Goal: Information Seeking & Learning: Learn about a topic

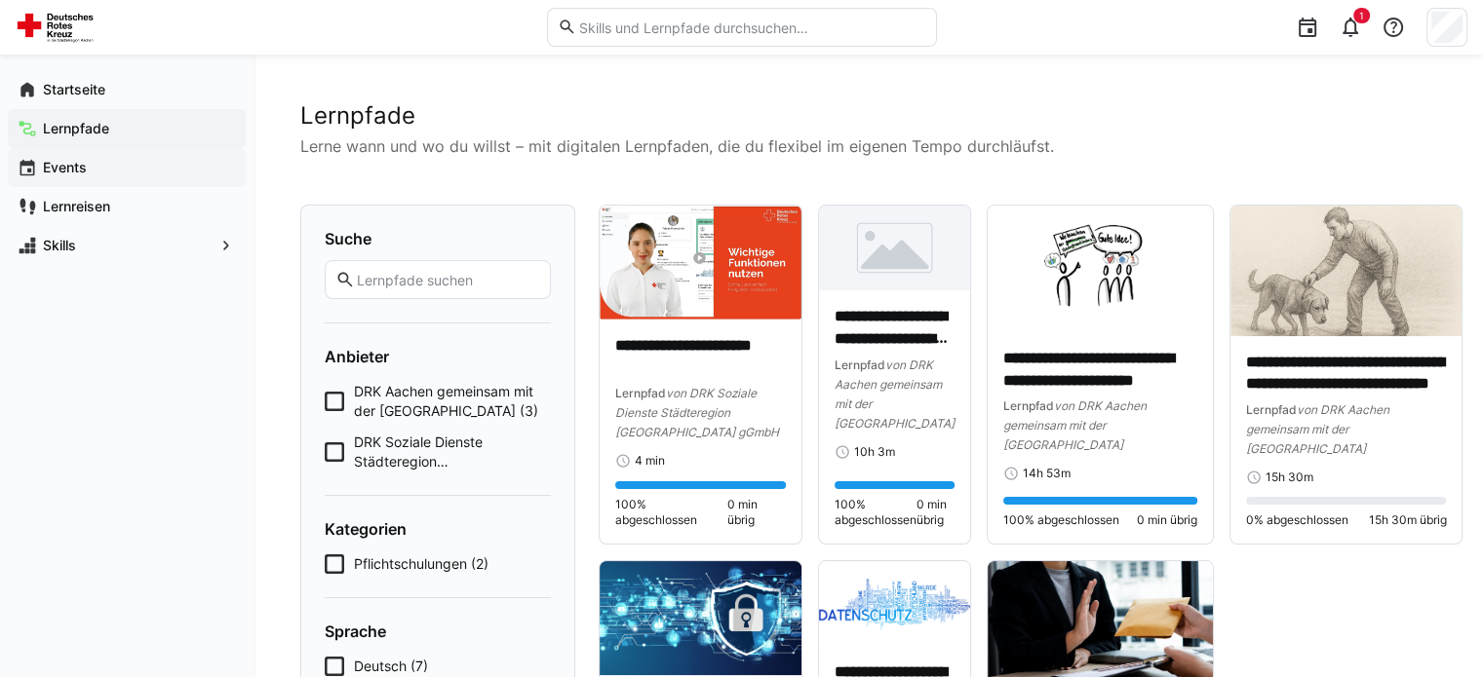
click at [0, 0] on app-navigation-label "Events" at bounding box center [0, 0] width 0 height 0
click at [89, 163] on span "Events" at bounding box center [138, 167] width 196 height 19
click at [327, 392] on icon at bounding box center [334, 401] width 19 height 19
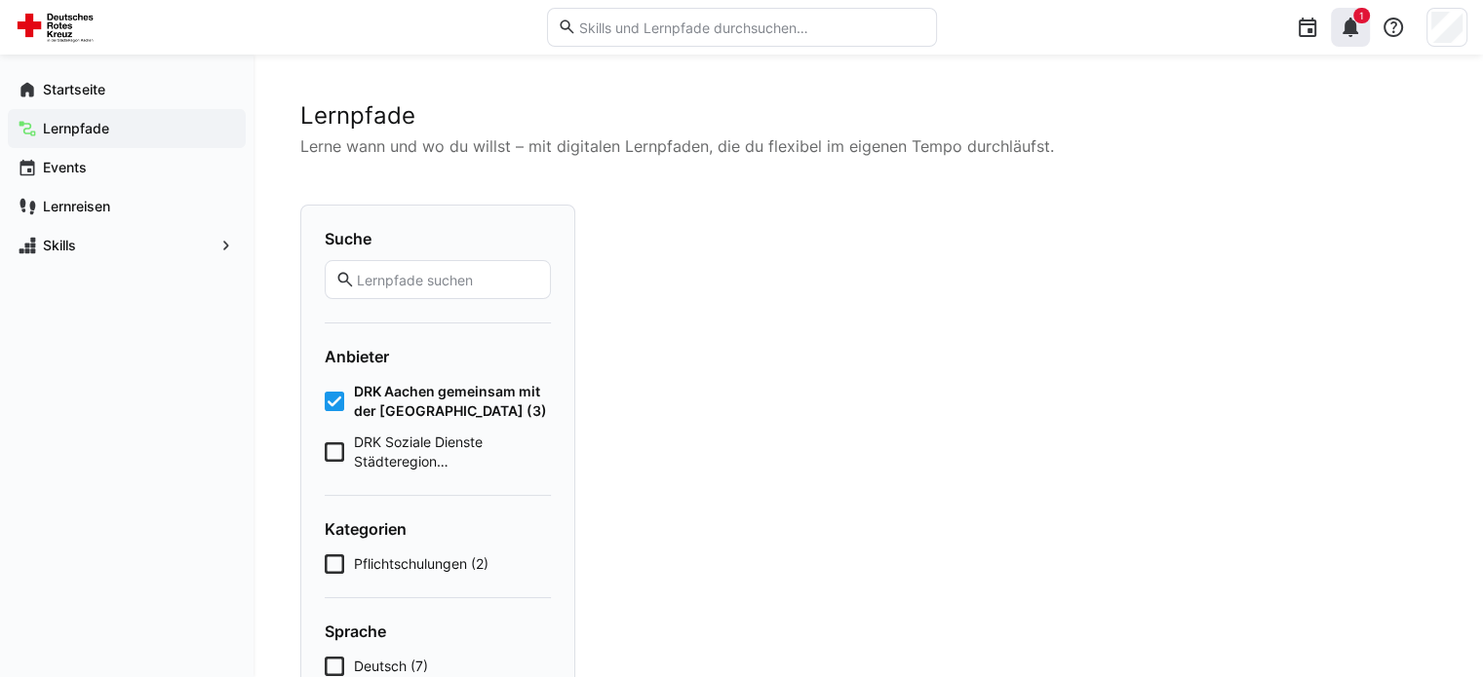
click at [1360, 26] on eds-icon at bounding box center [1349, 27] width 23 height 23
click at [0, 0] on app-navigation-label "Events" at bounding box center [0, 0] width 0 height 0
click at [0, 0] on app-navigation-label "Startseite" at bounding box center [0, 0] width 0 height 0
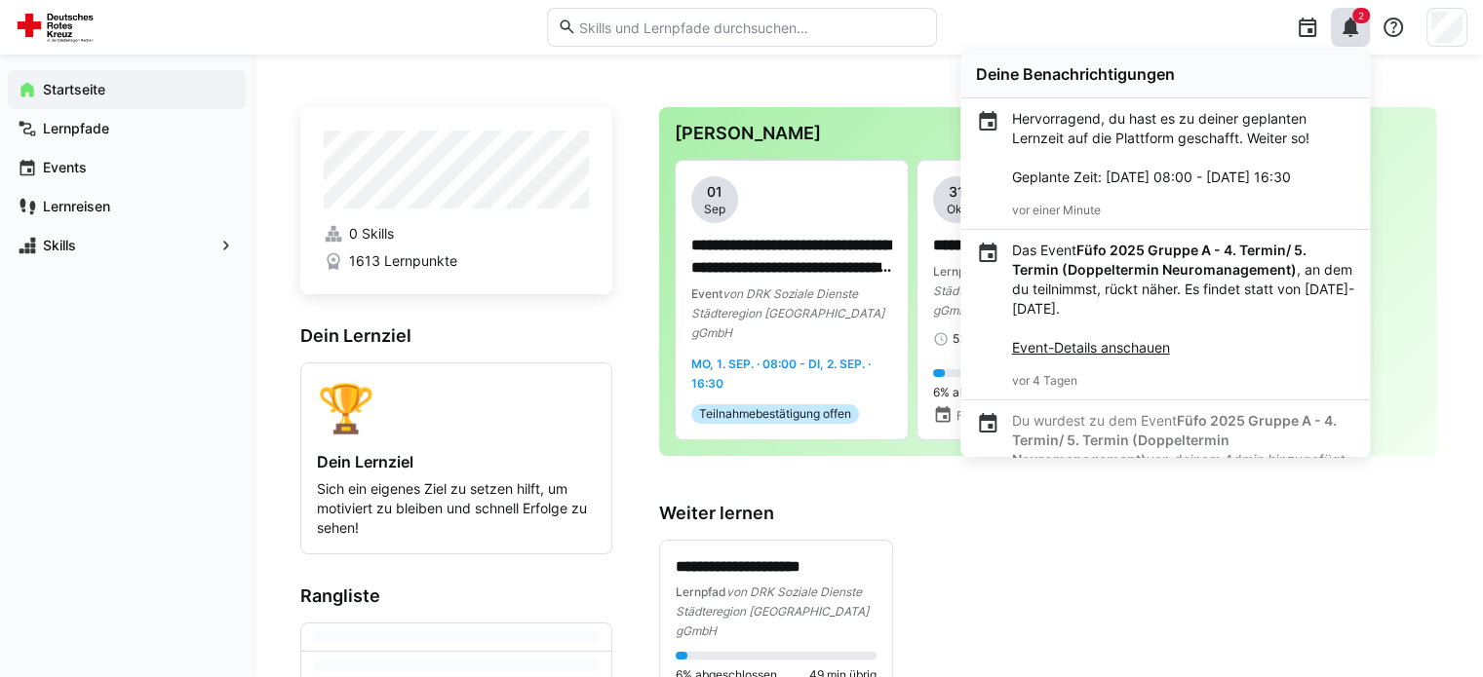
click at [819, 61] on div "**********" at bounding box center [867, 613] width 1229 height 1117
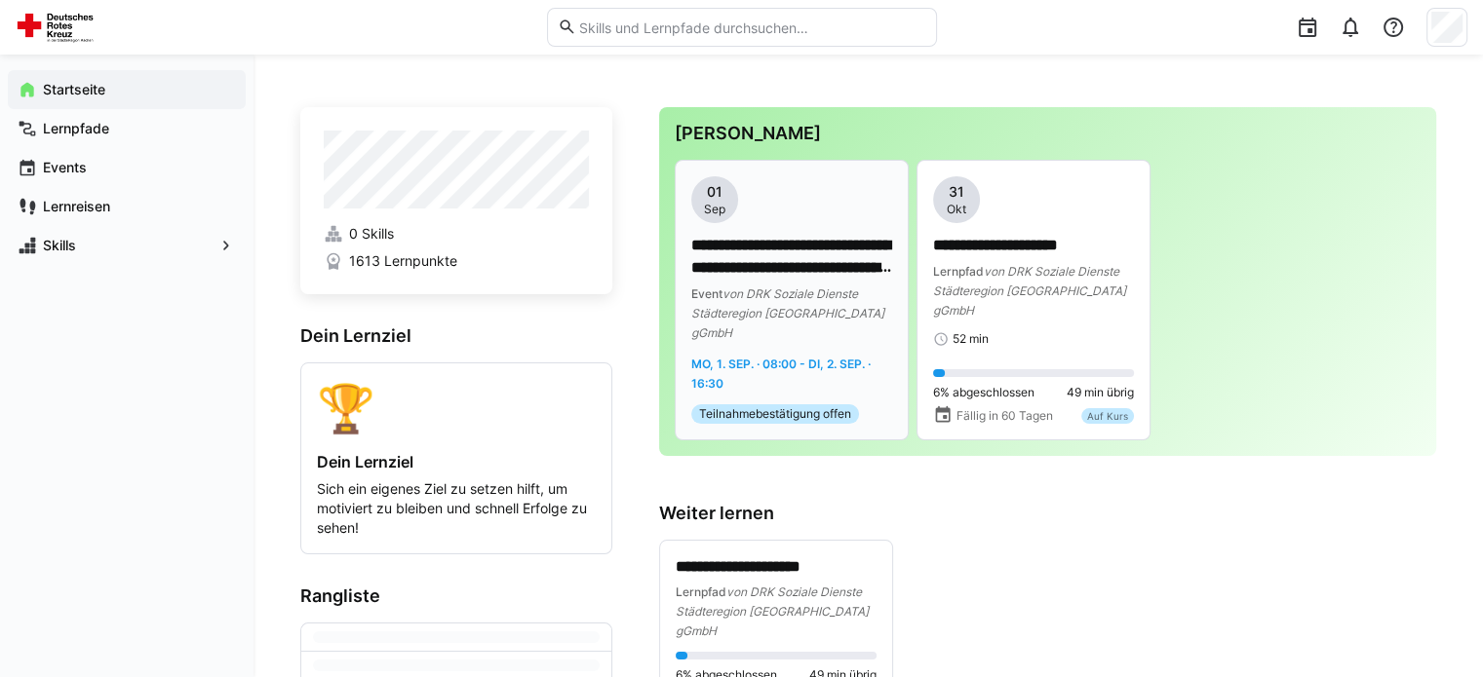
click at [793, 321] on div "Event von DRK Soziale Dienste Städteregion [GEOGRAPHIC_DATA] gGmbH" at bounding box center [791, 313] width 201 height 58
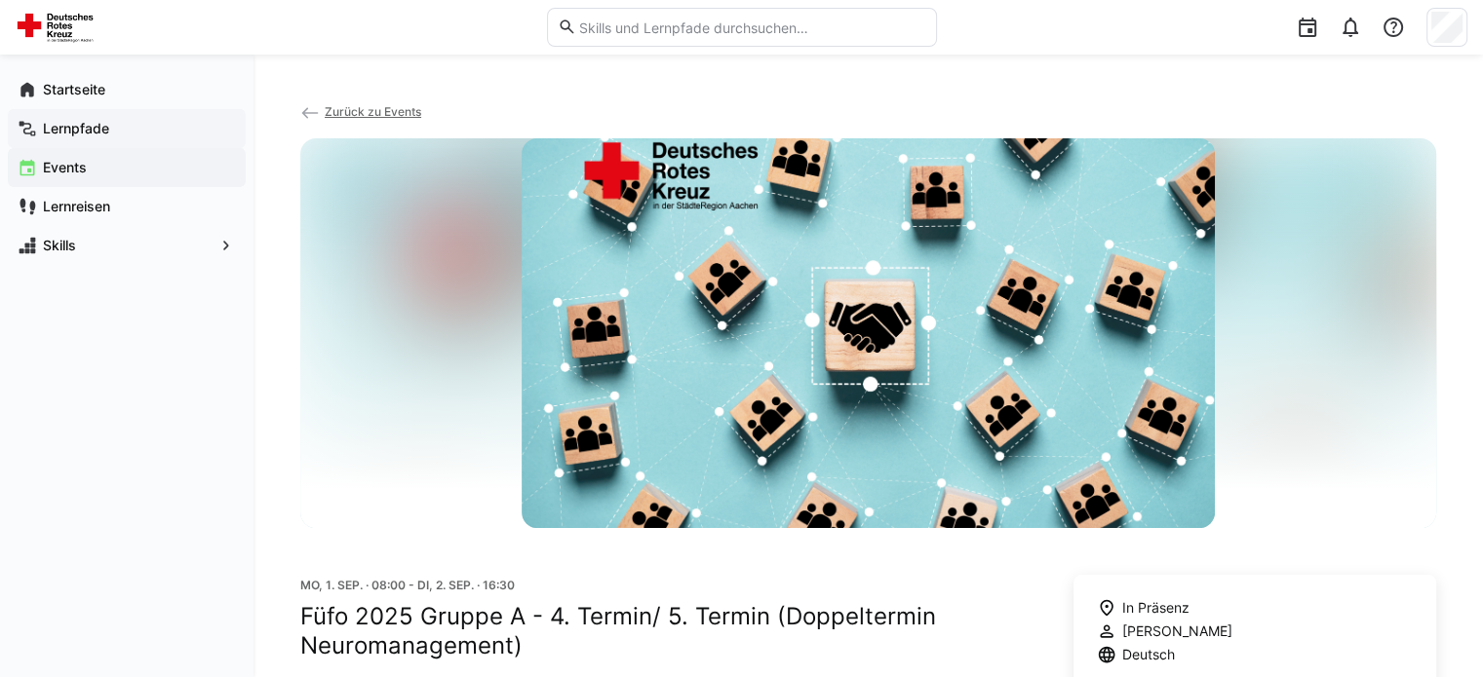
click at [0, 0] on app-navigation-label "Lernpfade" at bounding box center [0, 0] width 0 height 0
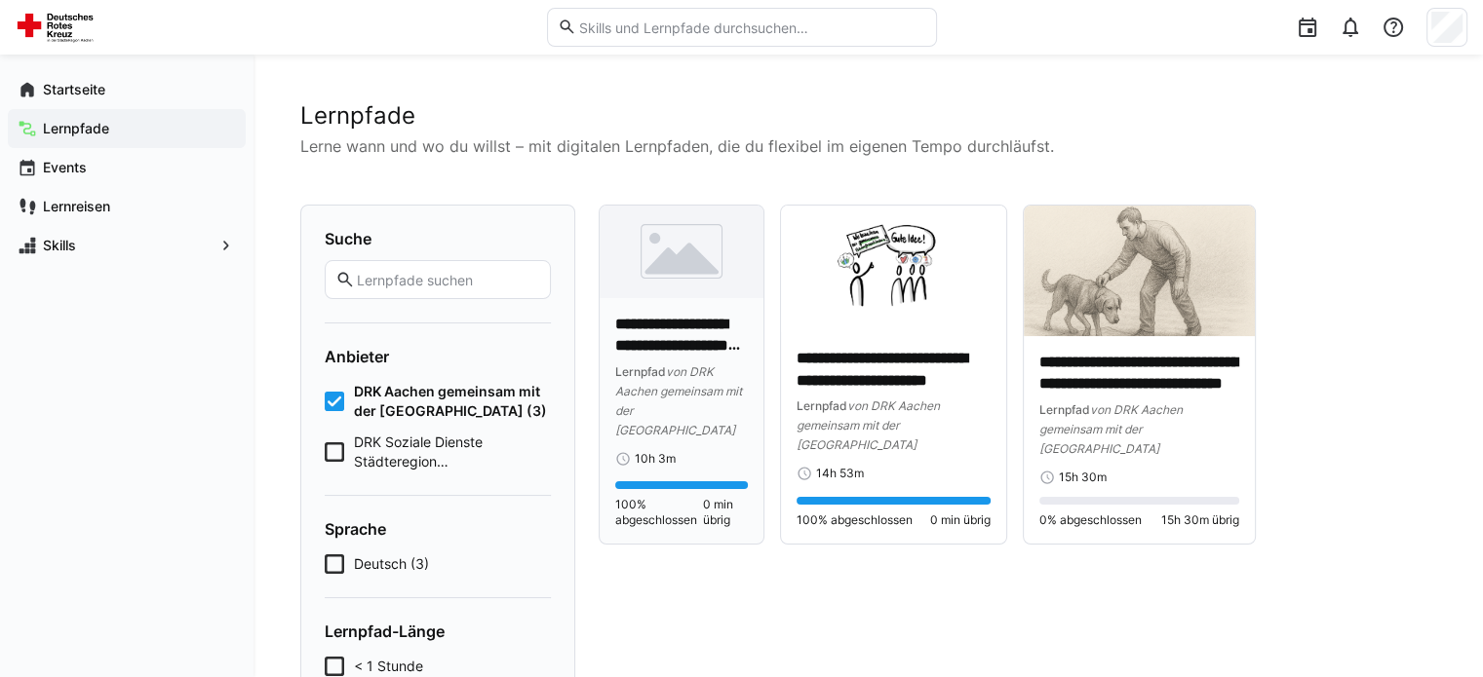
click at [685, 372] on span "von DRK Aachen gemeinsam mit der [GEOGRAPHIC_DATA]" at bounding box center [678, 401] width 127 height 73
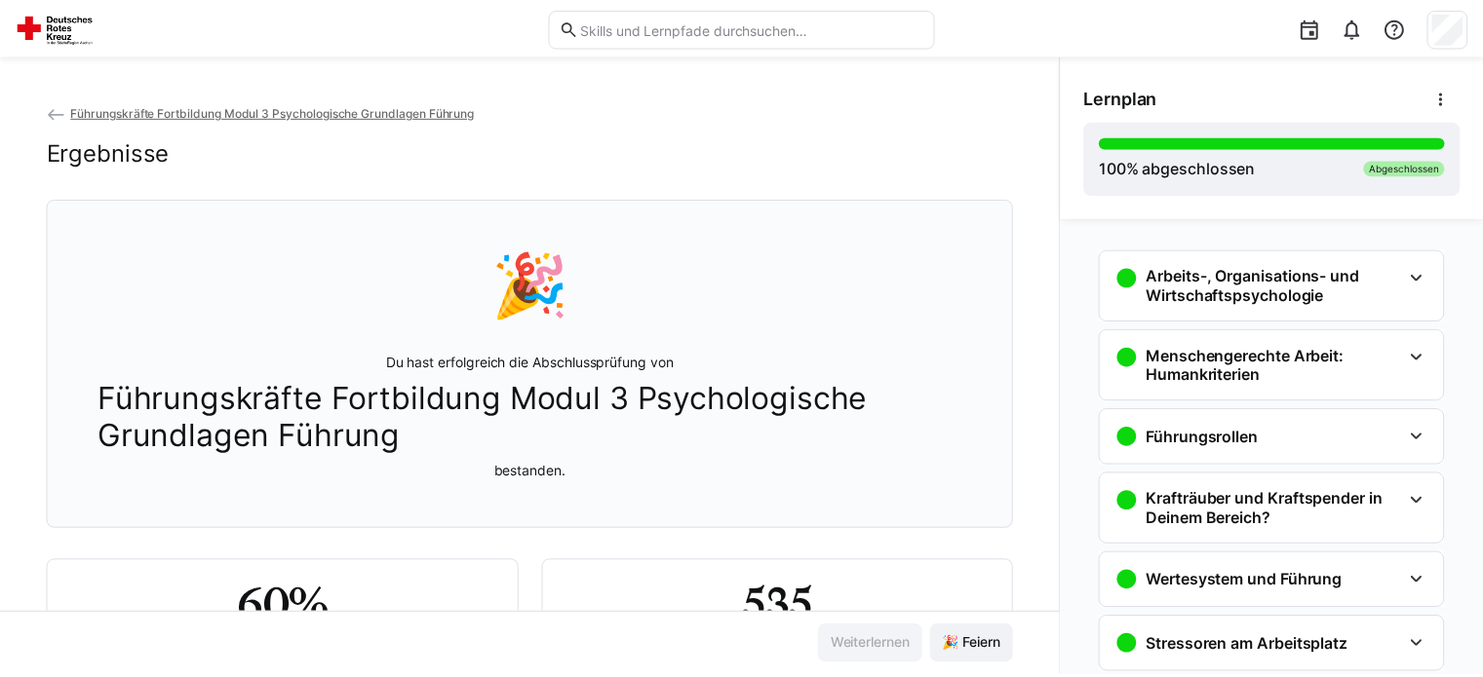
scroll to position [183, 0]
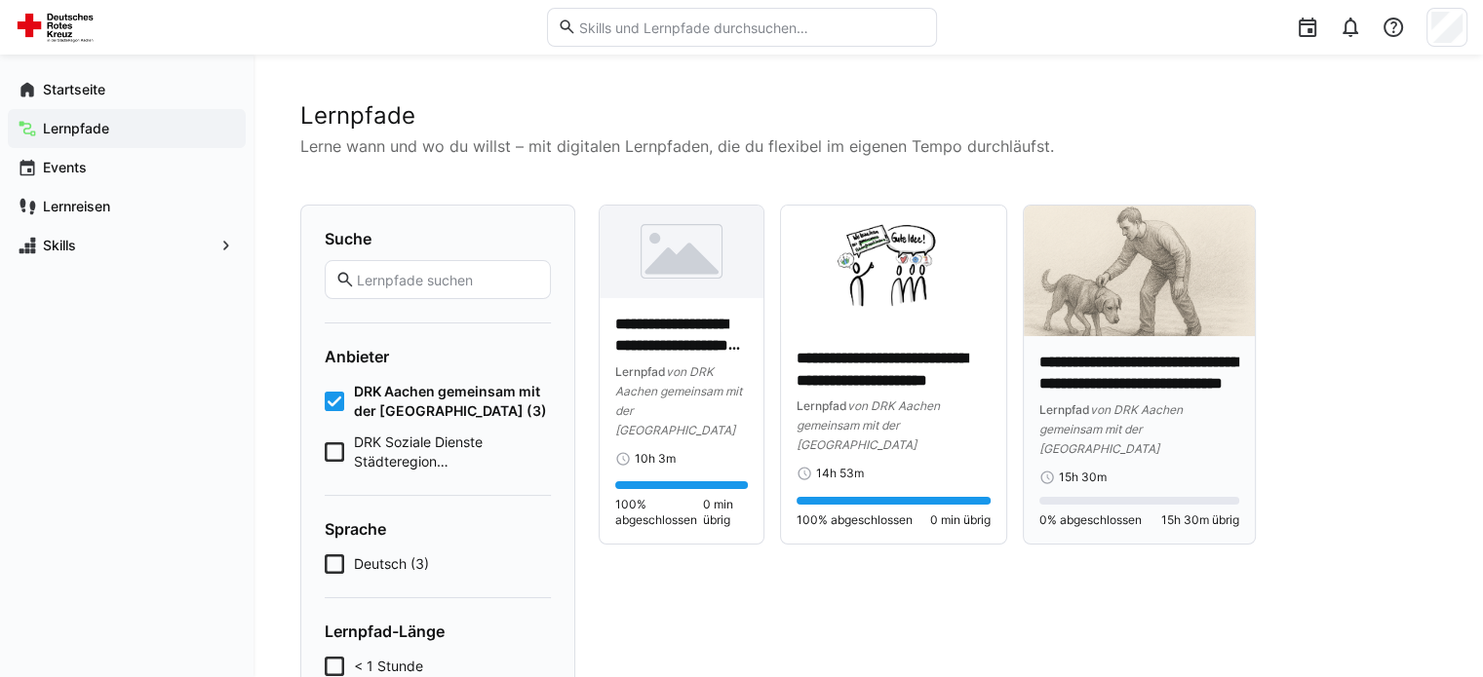
click at [1113, 336] on div "**********" at bounding box center [1139, 440] width 232 height 209
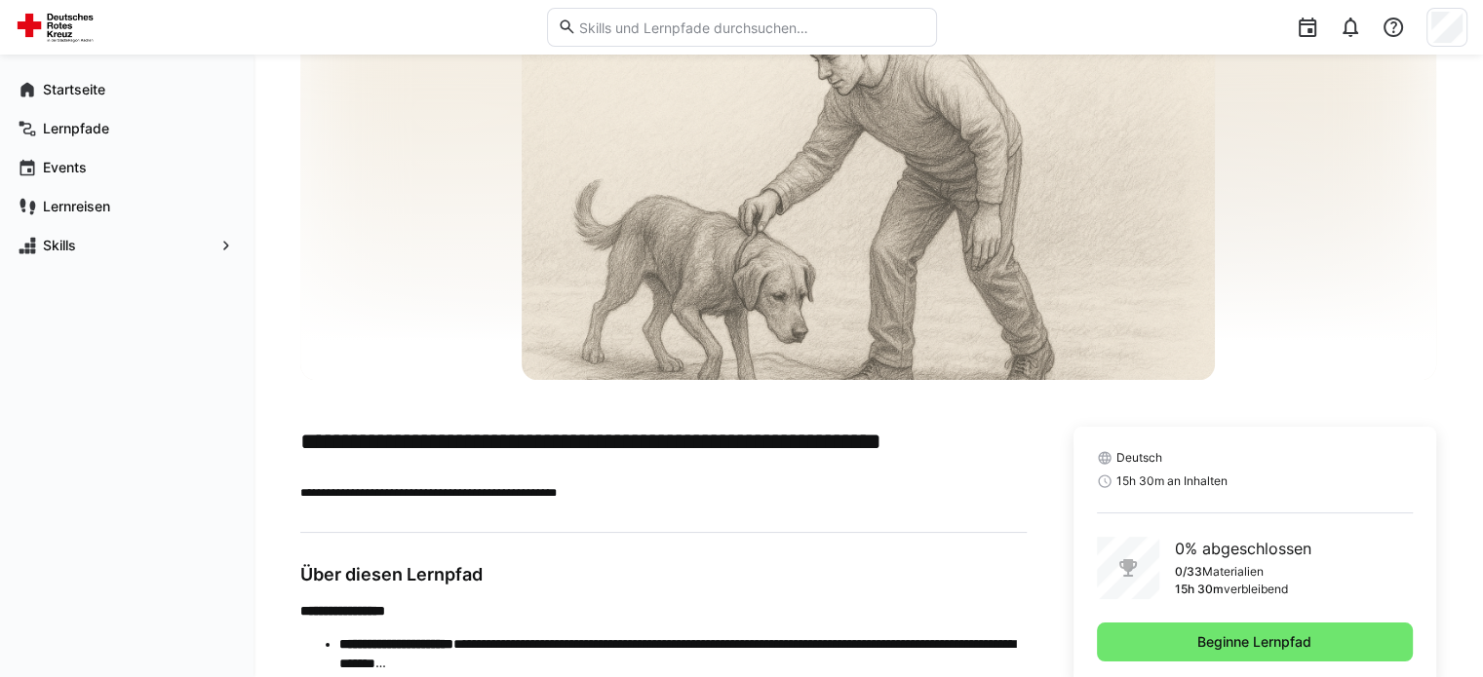
scroll to position [173, 0]
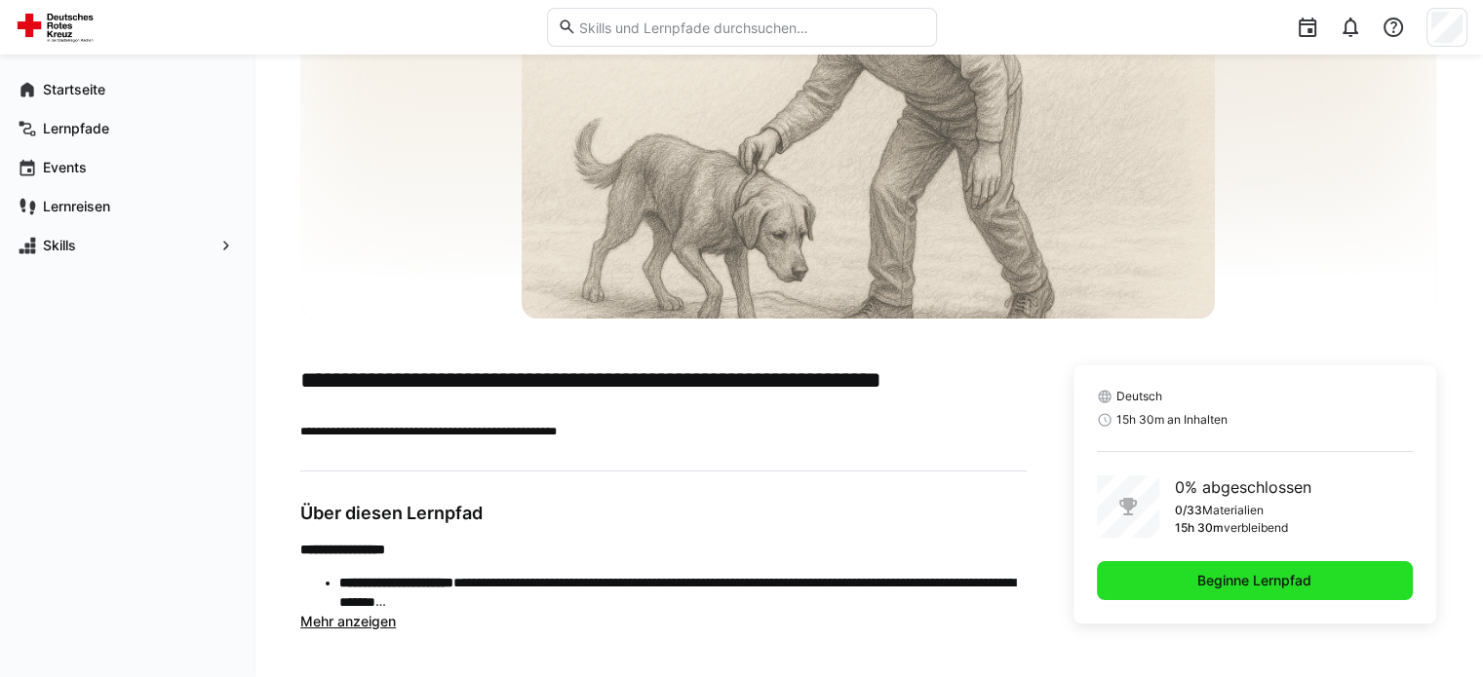
click at [1185, 580] on span "Beginne Lernpfad" at bounding box center [1255, 580] width 316 height 39
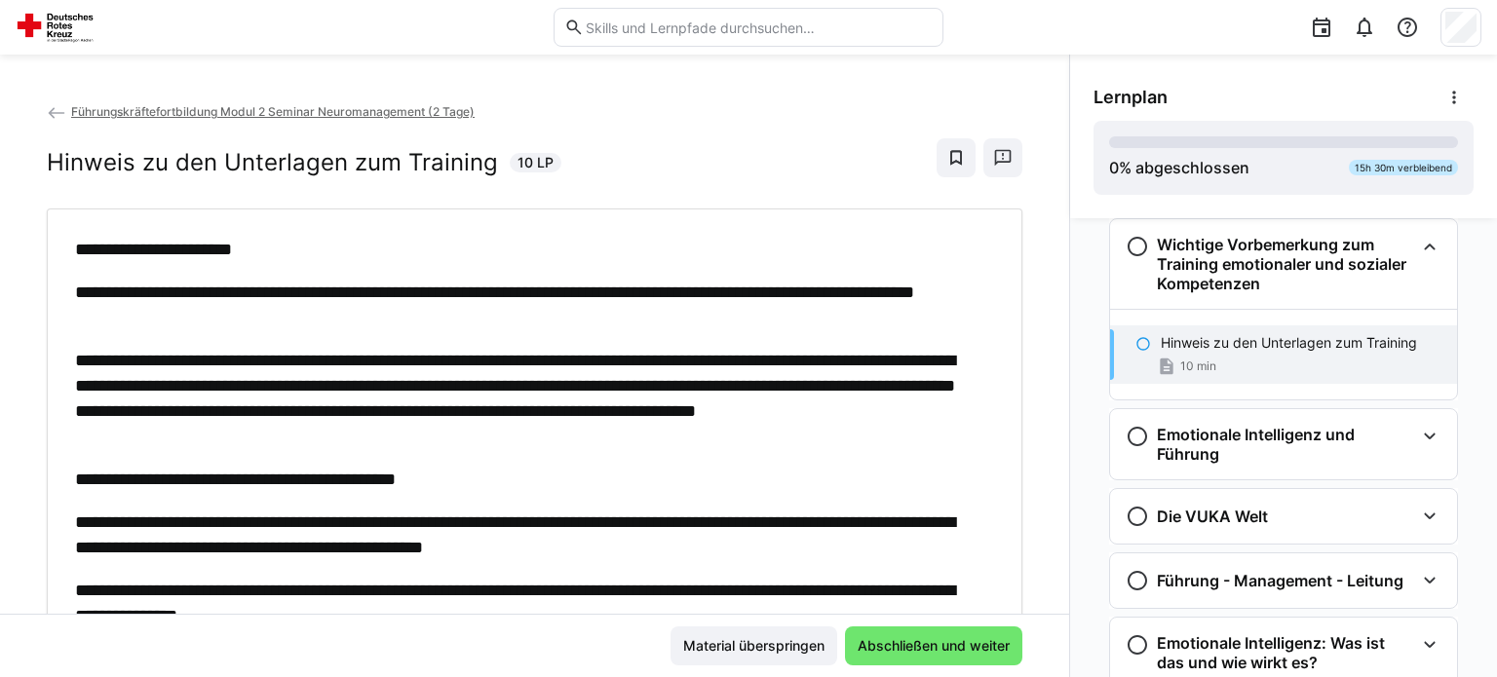
click at [647, 128] on div "Führungskräftefortbildung Modul 2 Seminar Neuromanagement (2 Tage) Hinweis zu d…" at bounding box center [535, 154] width 976 height 107
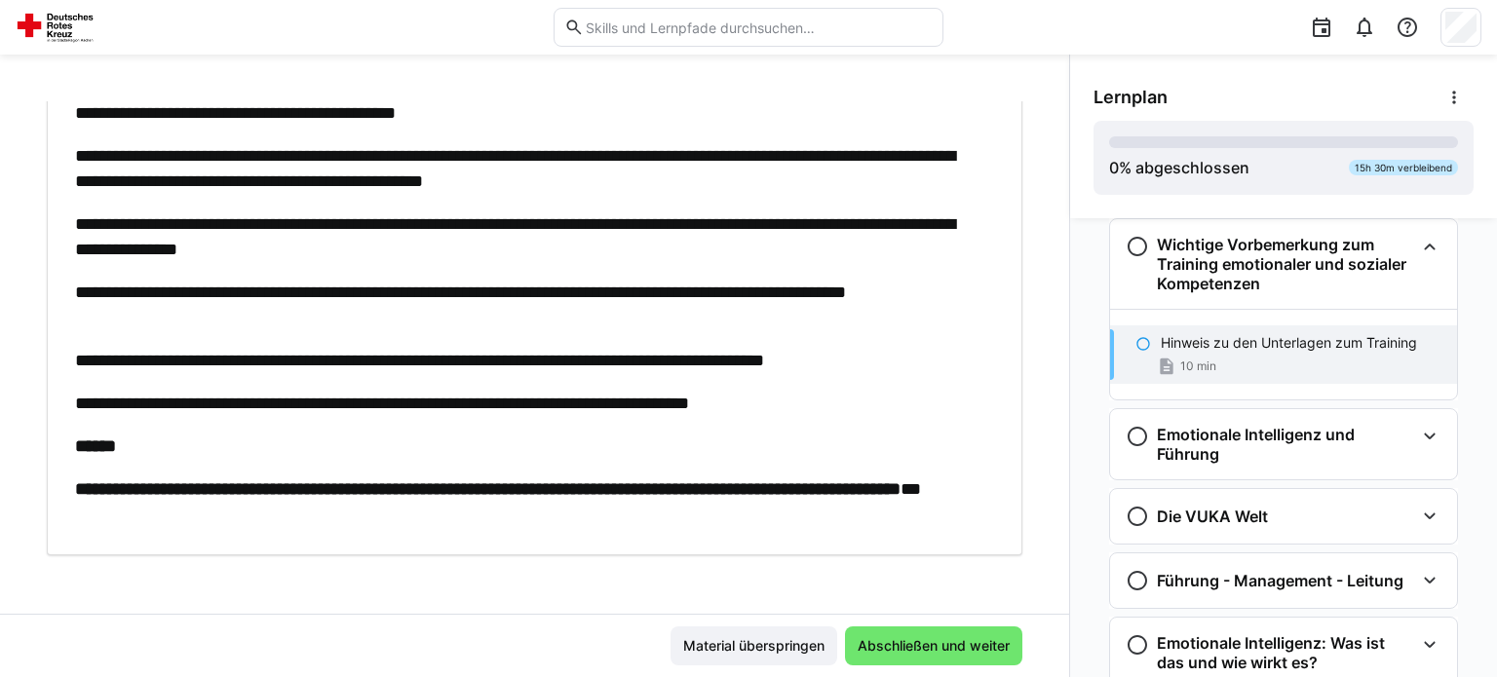
scroll to position [367, 0]
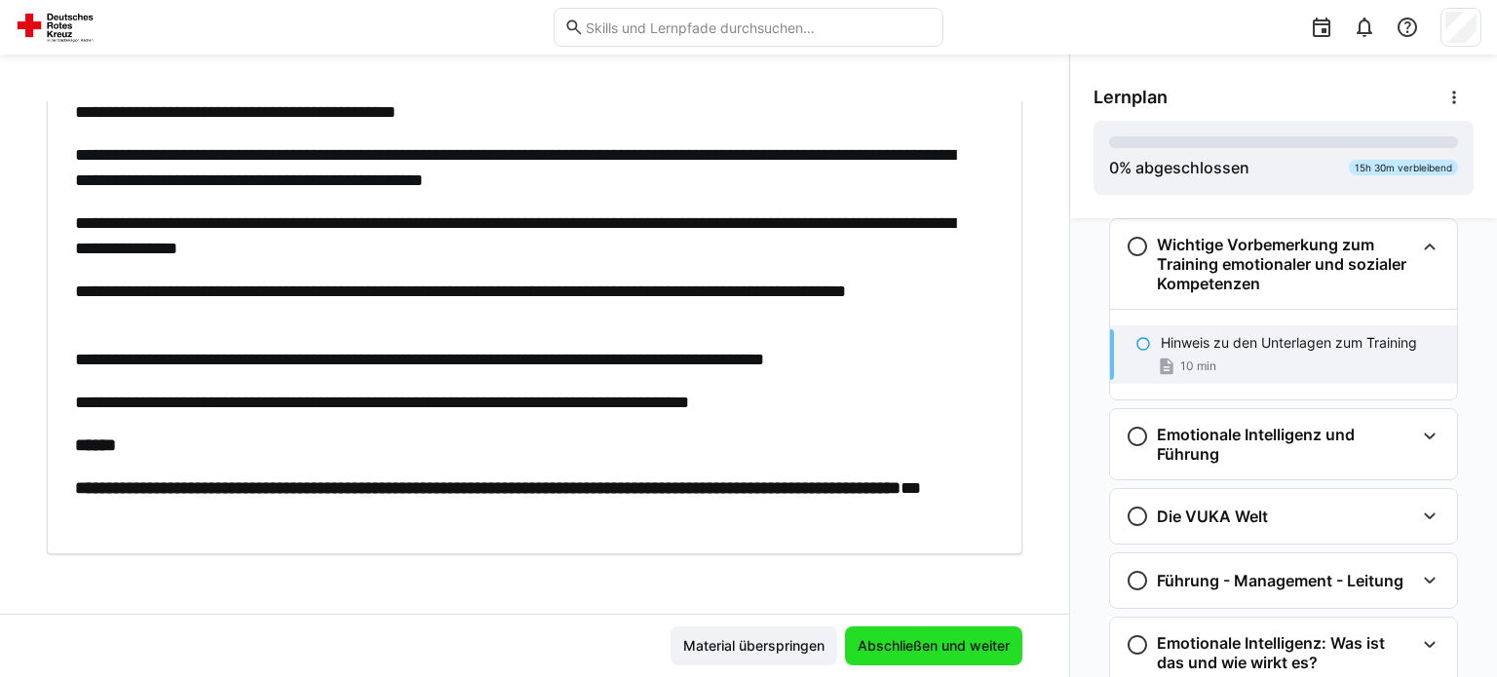
click at [913, 649] on span "Abschließen und weiter" at bounding box center [934, 645] width 158 height 19
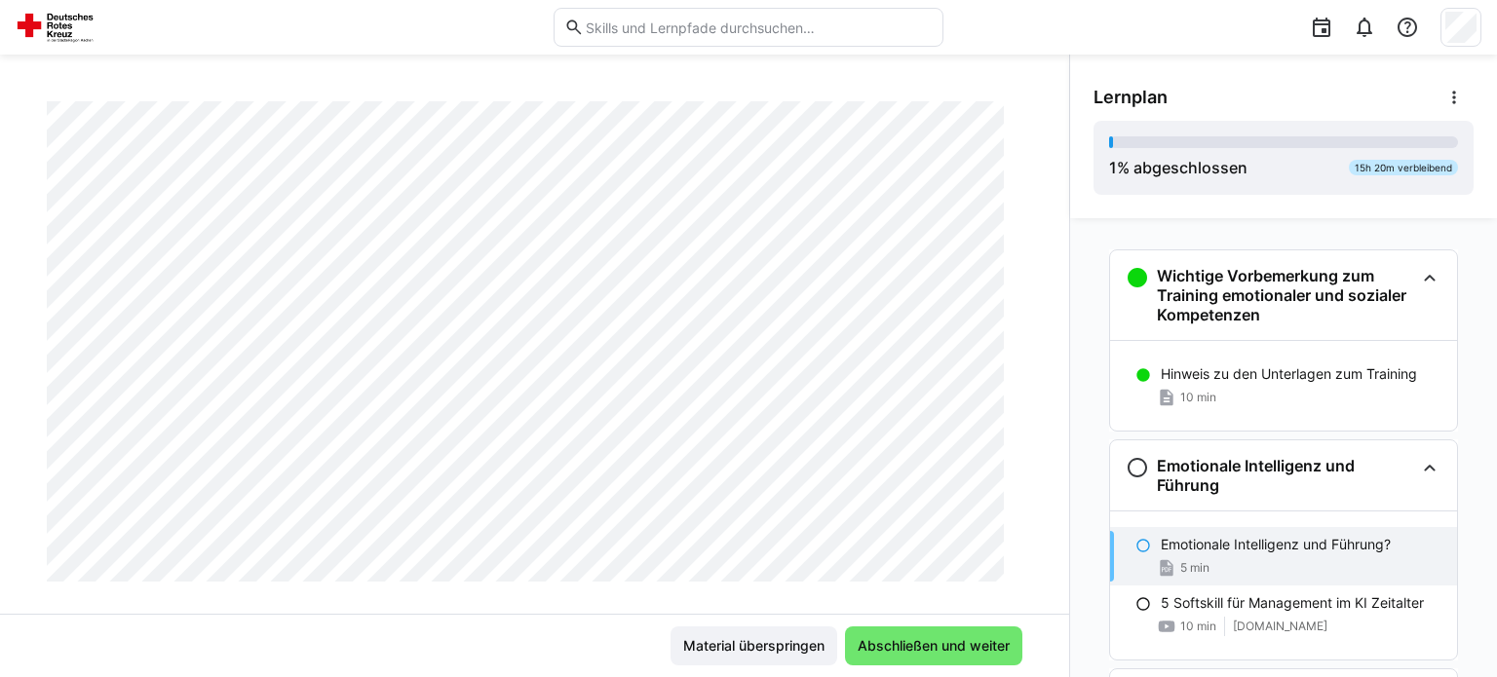
scroll to position [307, 0]
click at [912, 645] on span "Abschließen und weiter" at bounding box center [934, 645] width 158 height 19
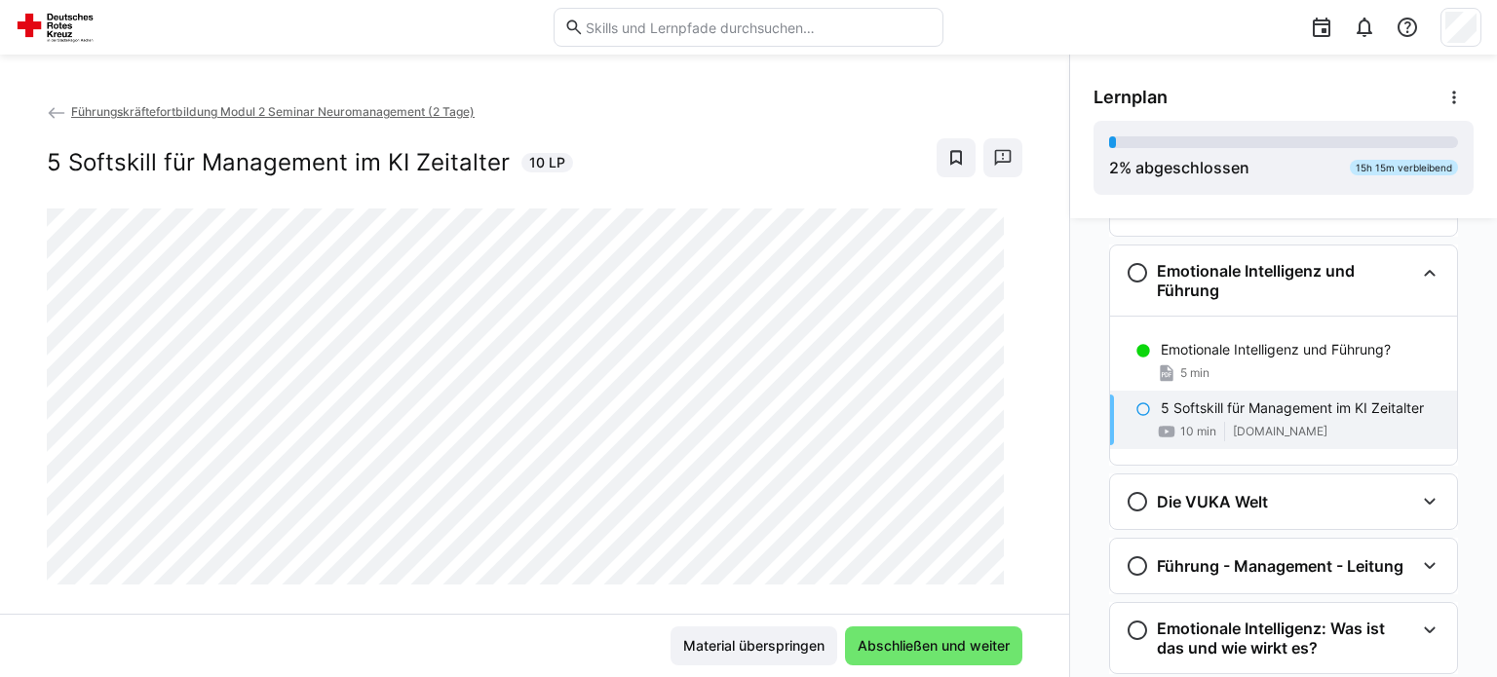
scroll to position [257, 0]
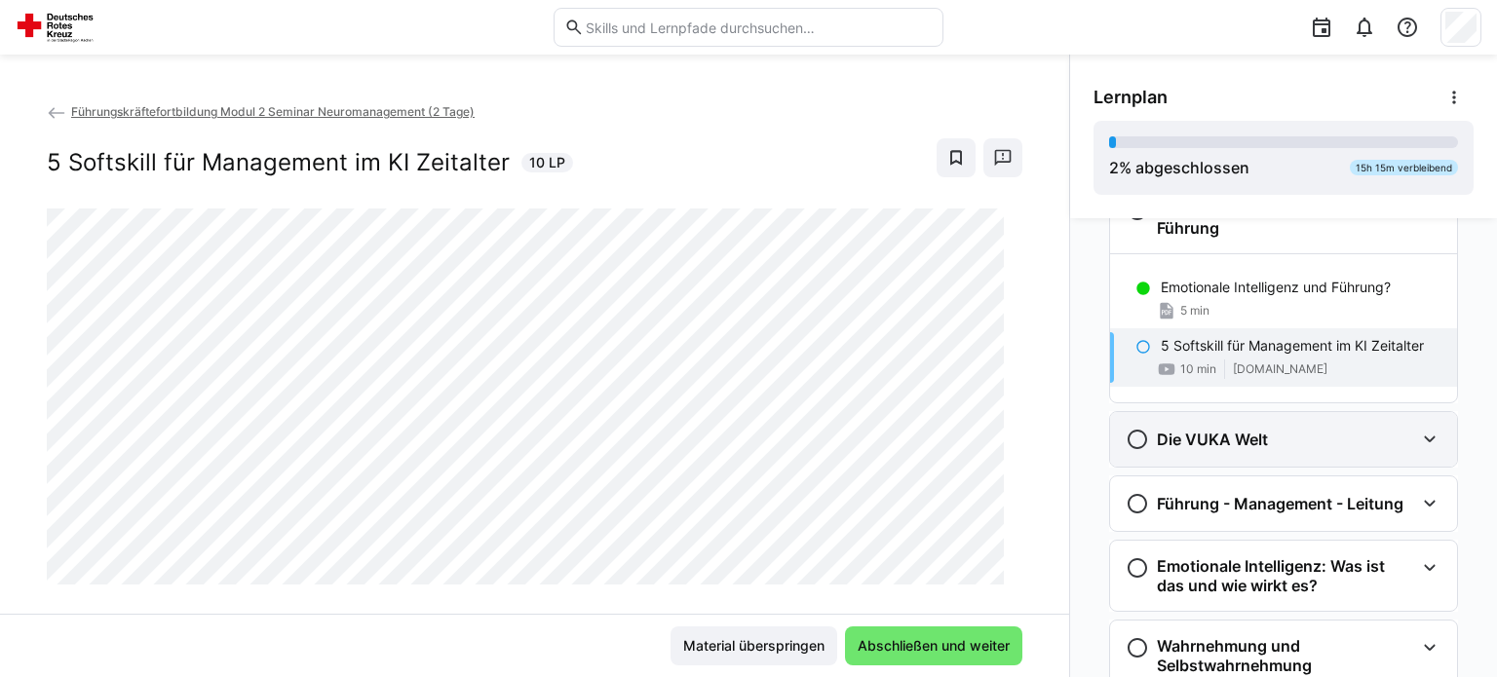
click at [1177, 430] on h3 "Die VUKA Welt" at bounding box center [1212, 439] width 111 height 19
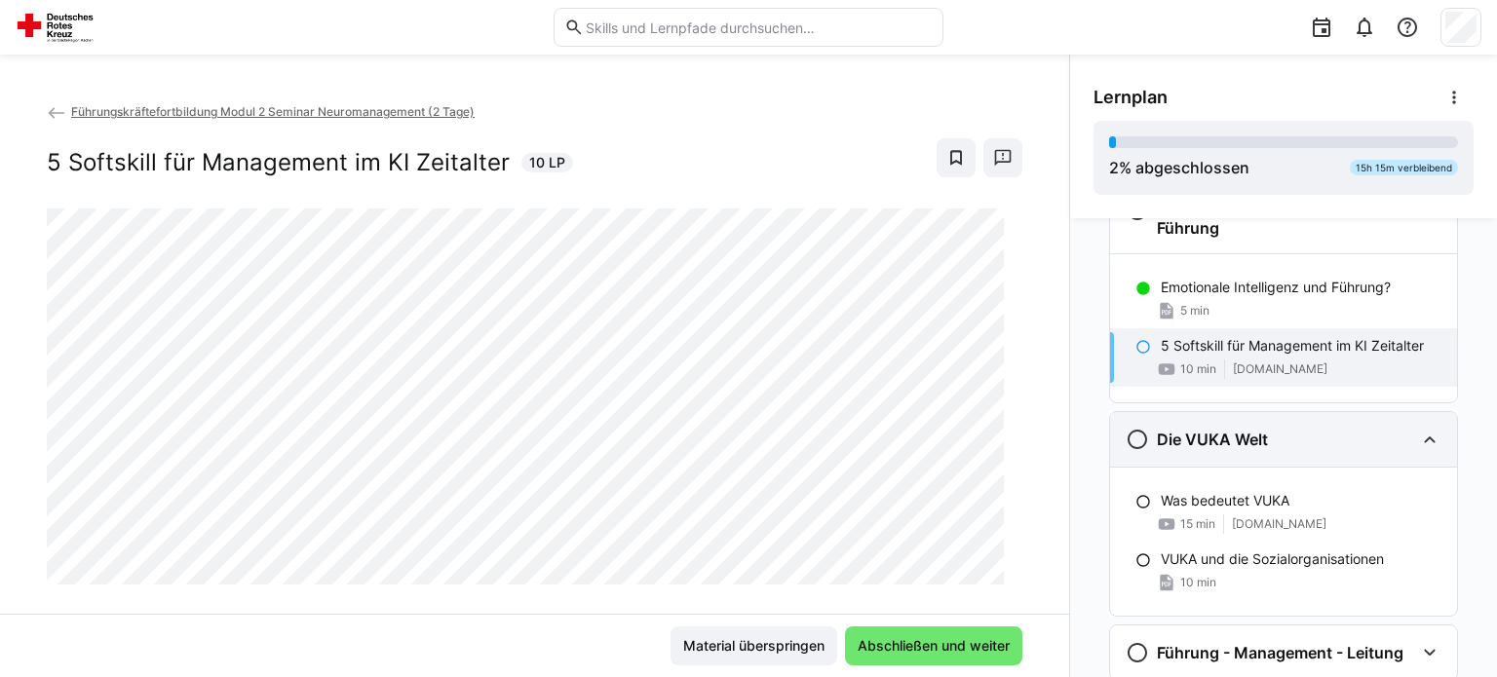
click at [1137, 444] on eds-icon at bounding box center [1137, 439] width 23 height 23
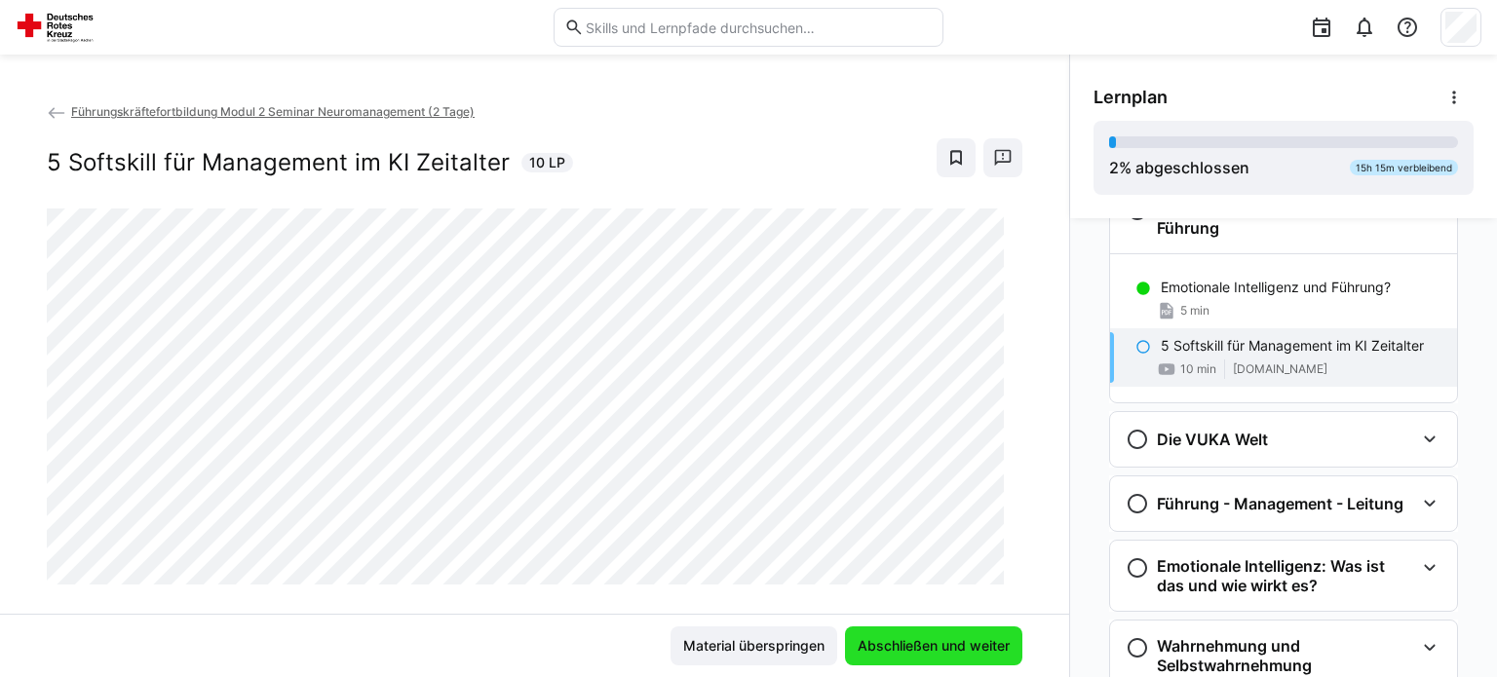
click at [930, 643] on span "Abschließen und weiter" at bounding box center [934, 645] width 158 height 19
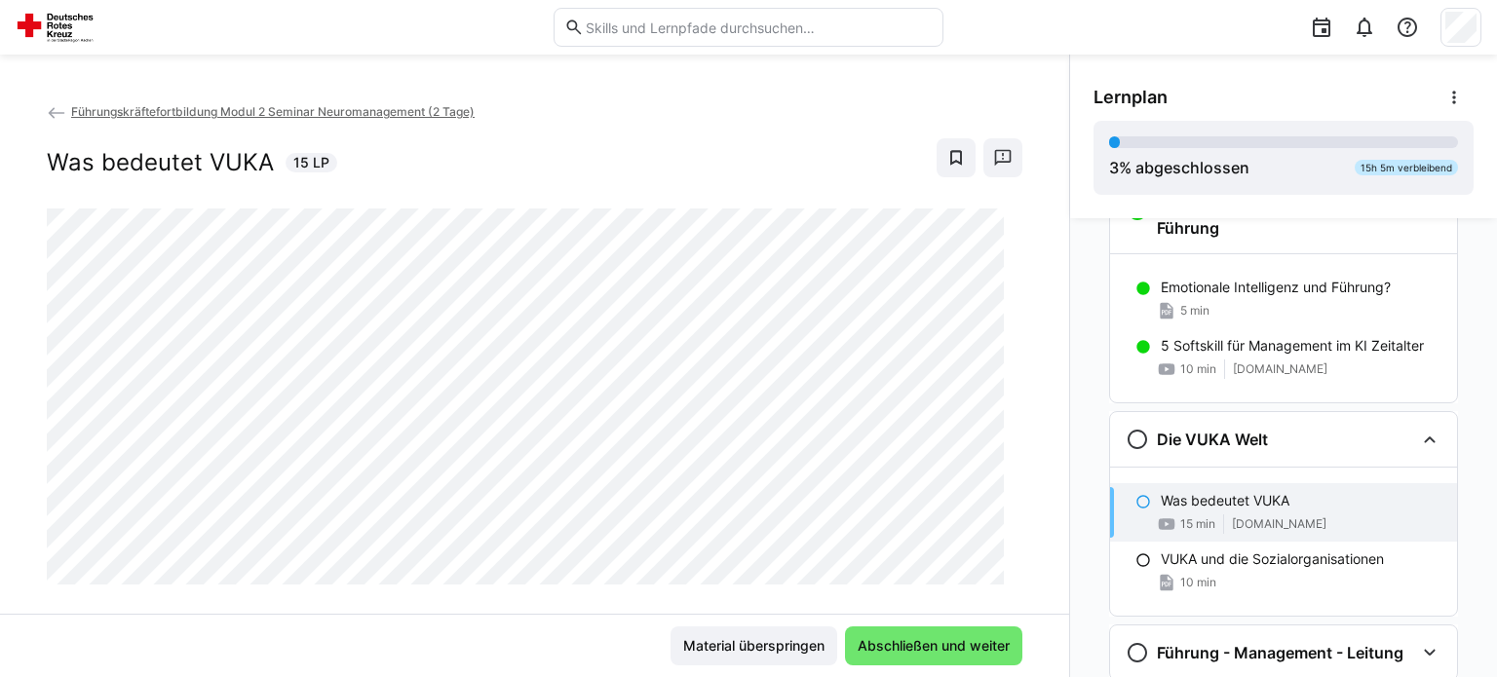
scroll to position [449, 0]
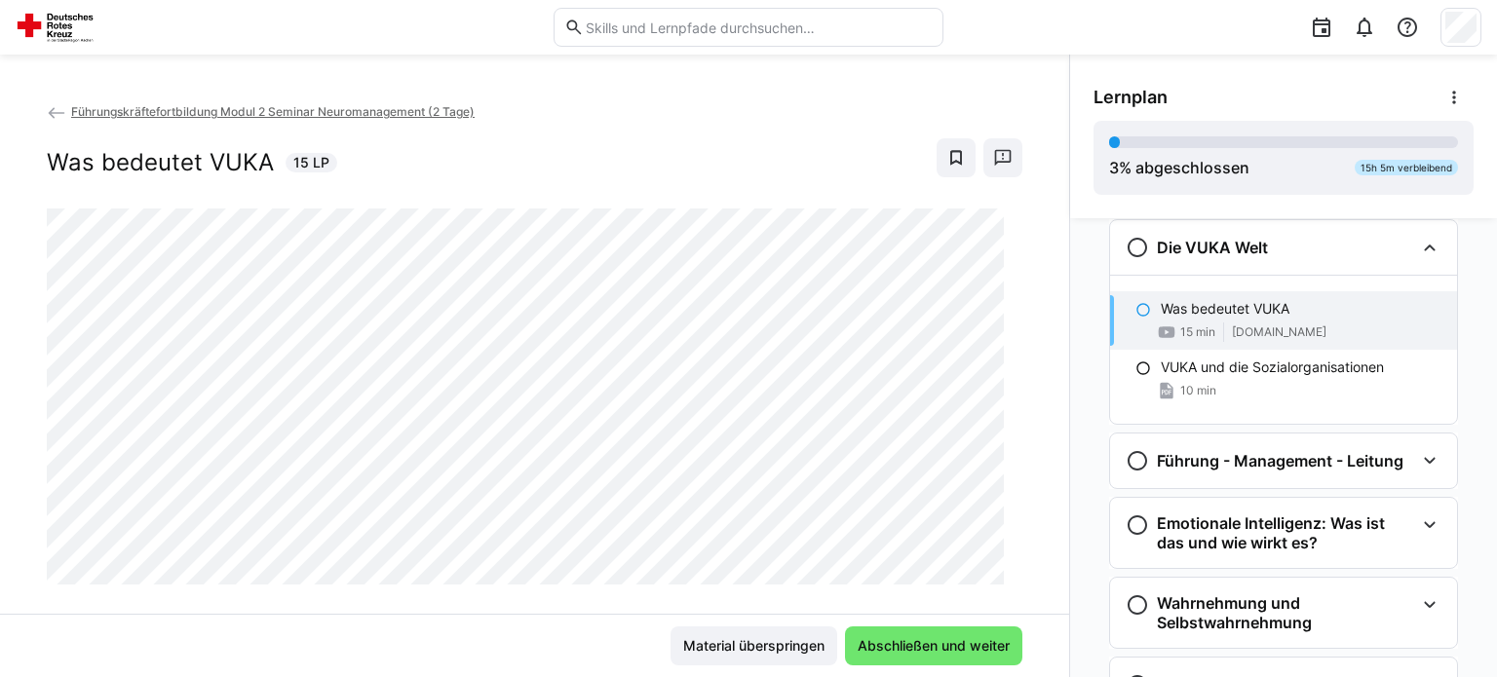
click at [845, 627] on button "Abschließen und weiter" at bounding box center [933, 646] width 177 height 39
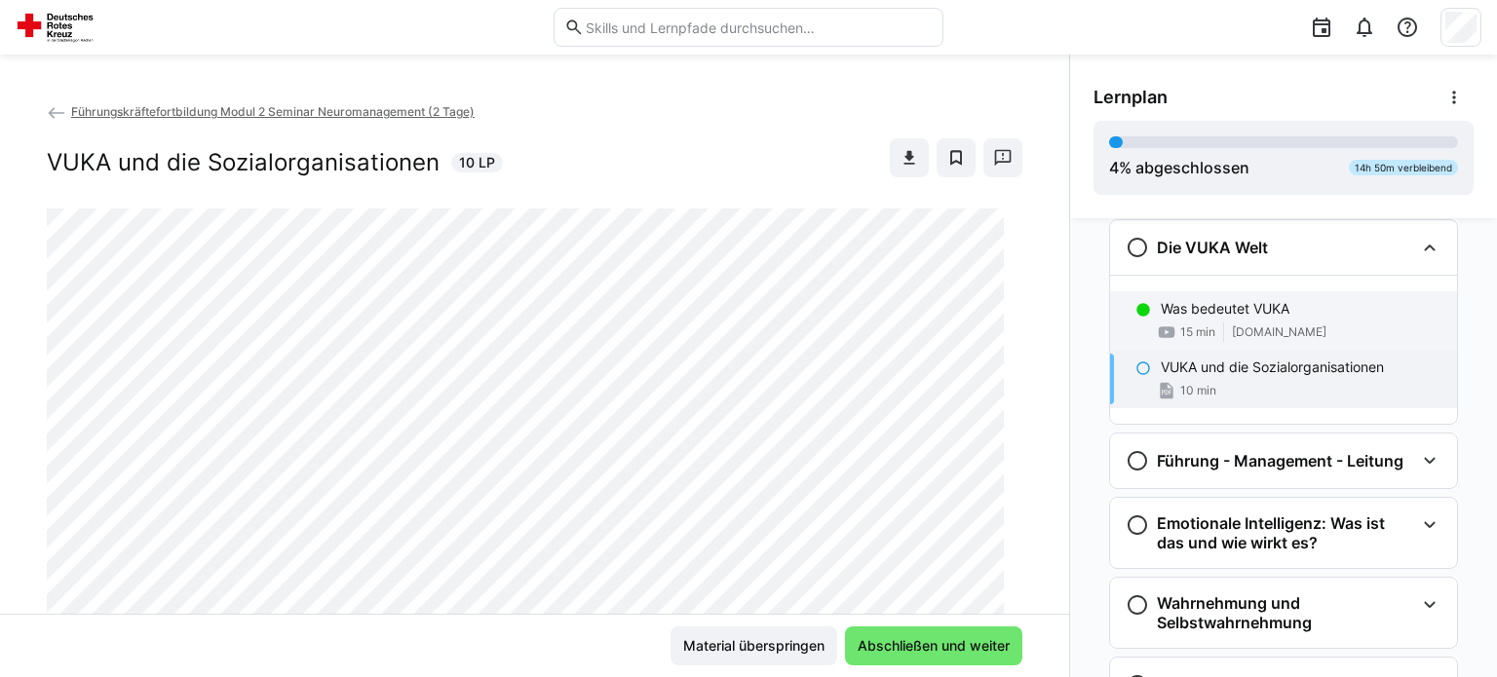
click at [1201, 305] on p "Was bedeutet VUKA" at bounding box center [1225, 308] width 129 height 19
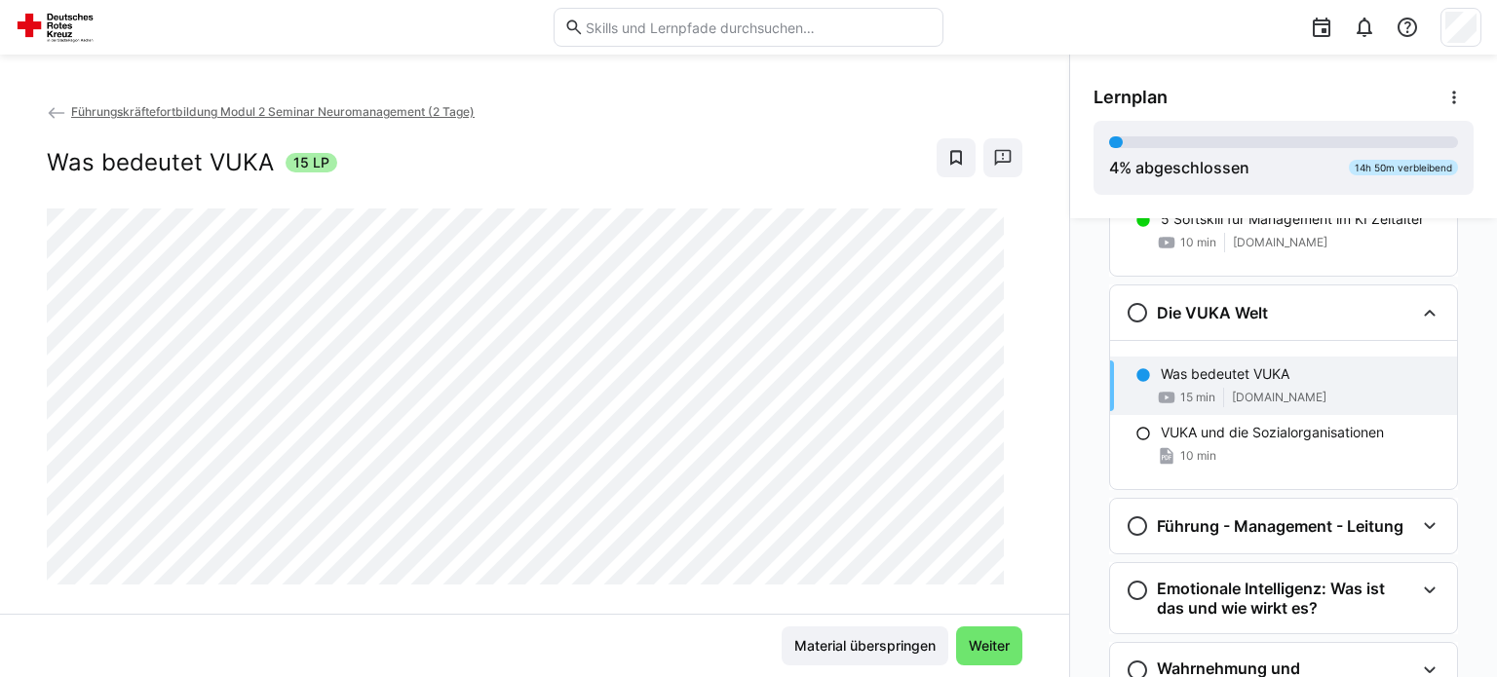
scroll to position [360, 0]
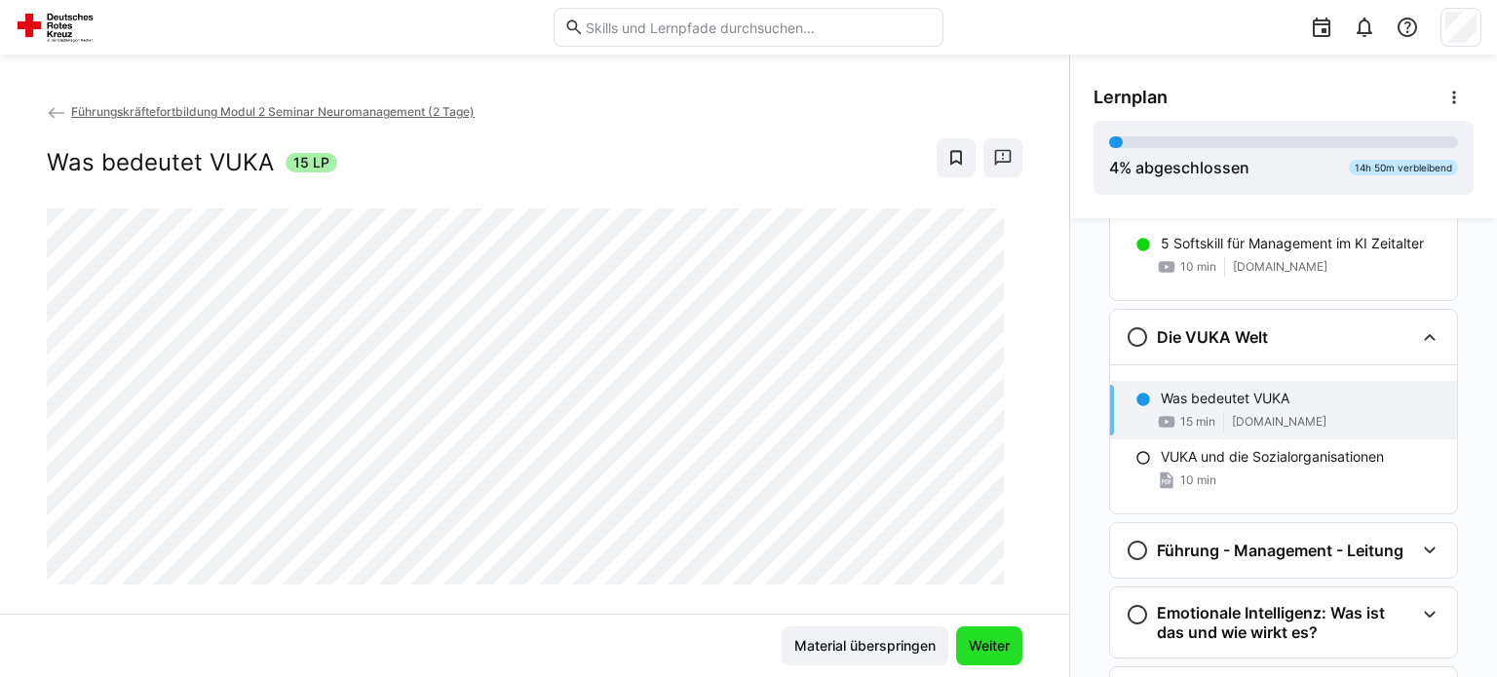
click at [967, 647] on span "Weiter" at bounding box center [989, 645] width 47 height 19
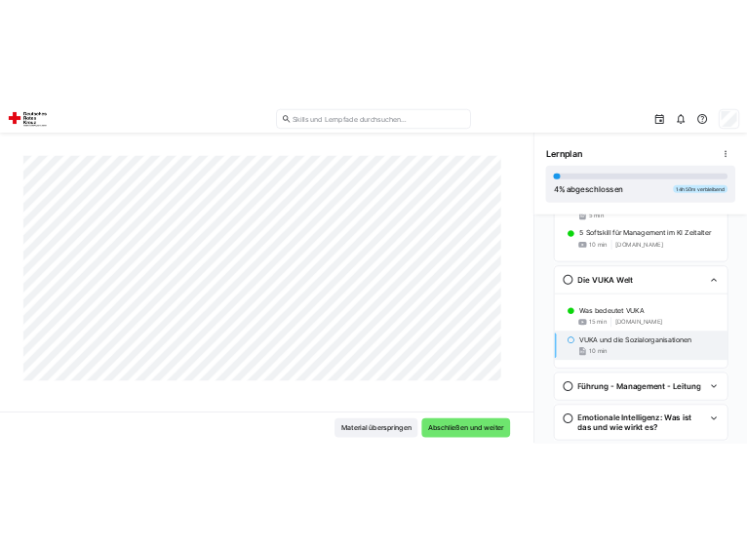
scroll to position [5351, 0]
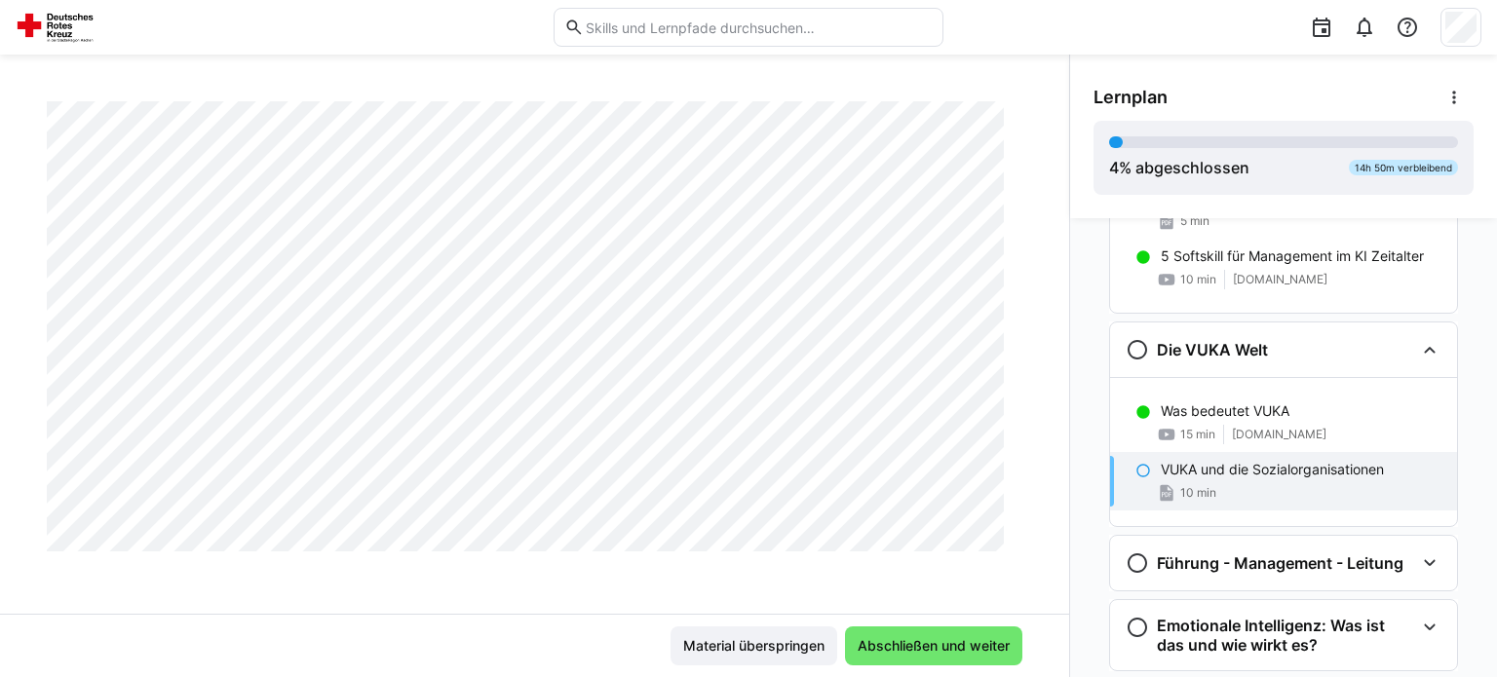
click at [995, 31] on div at bounding box center [1219, 27] width 524 height 55
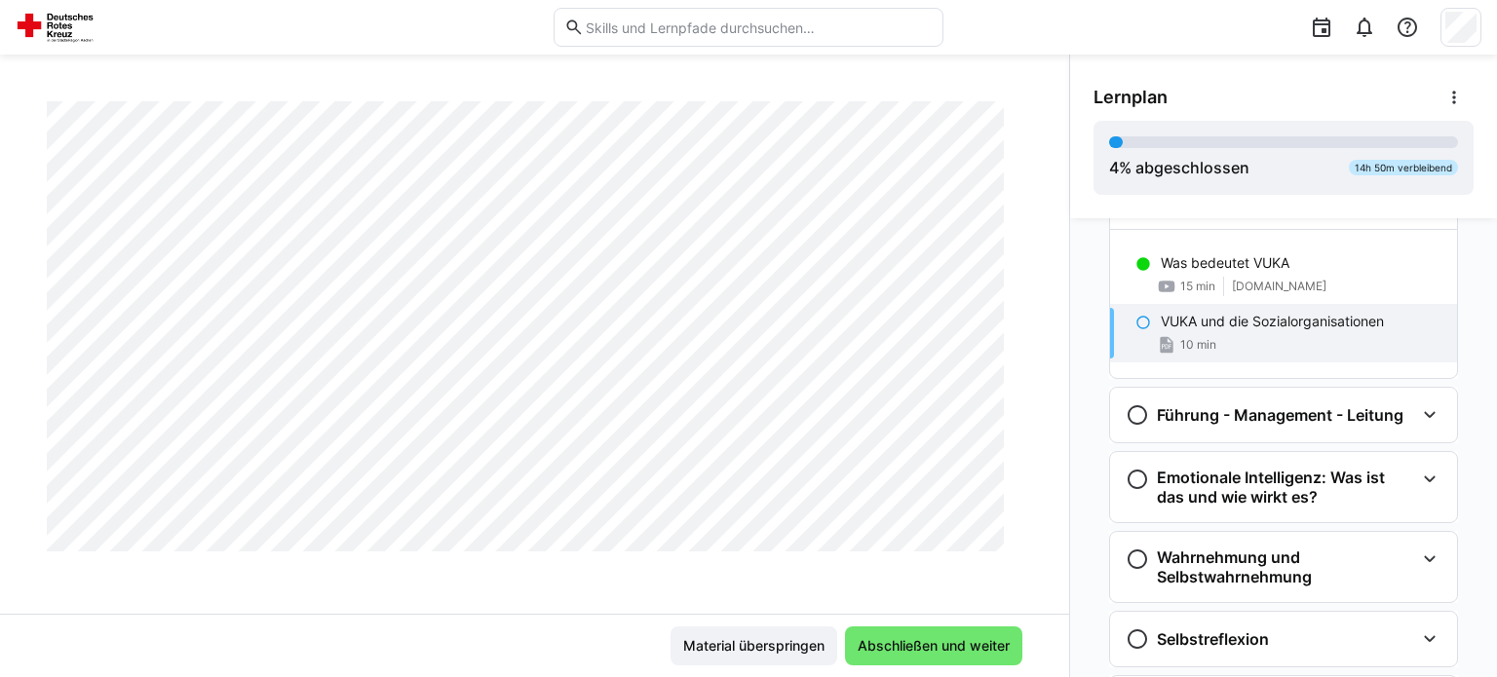
scroll to position [517, 0]
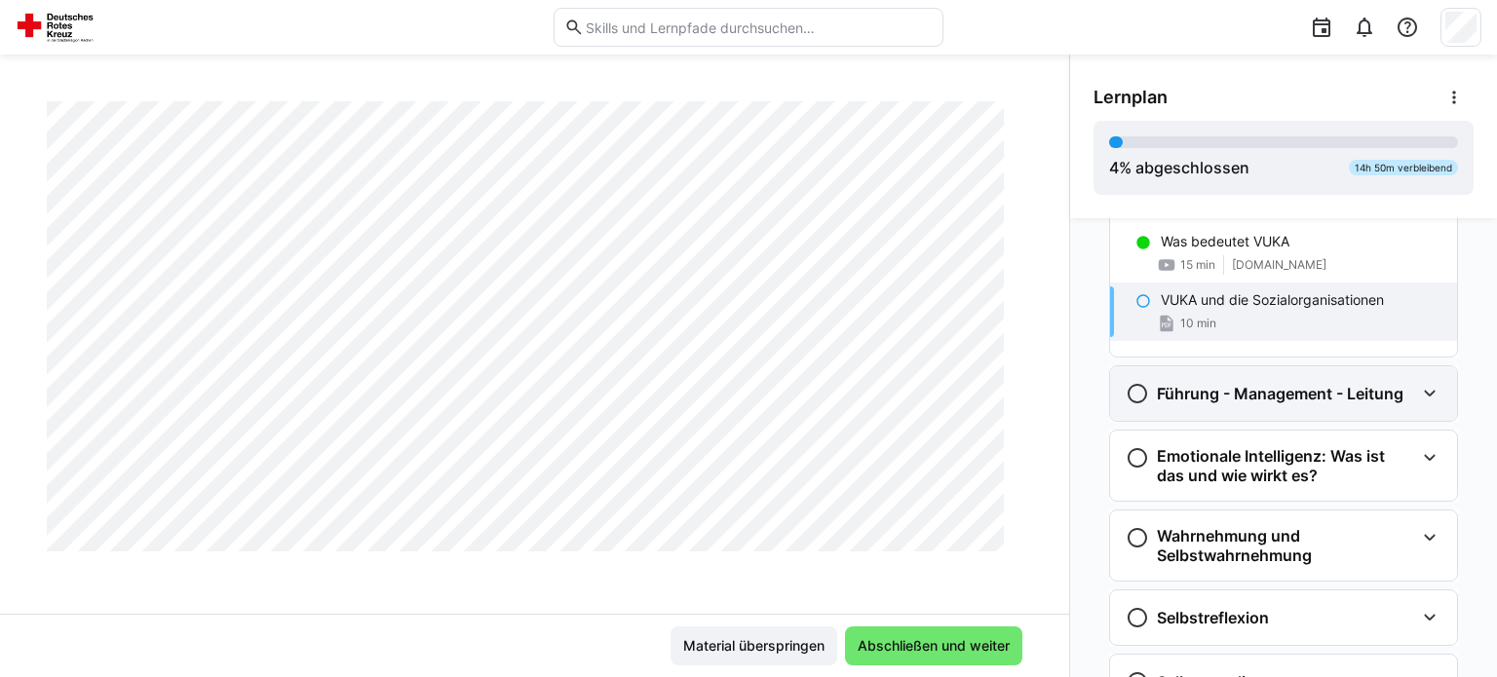
click at [1162, 397] on h3 "Führung - Management - Leitung" at bounding box center [1280, 393] width 247 height 19
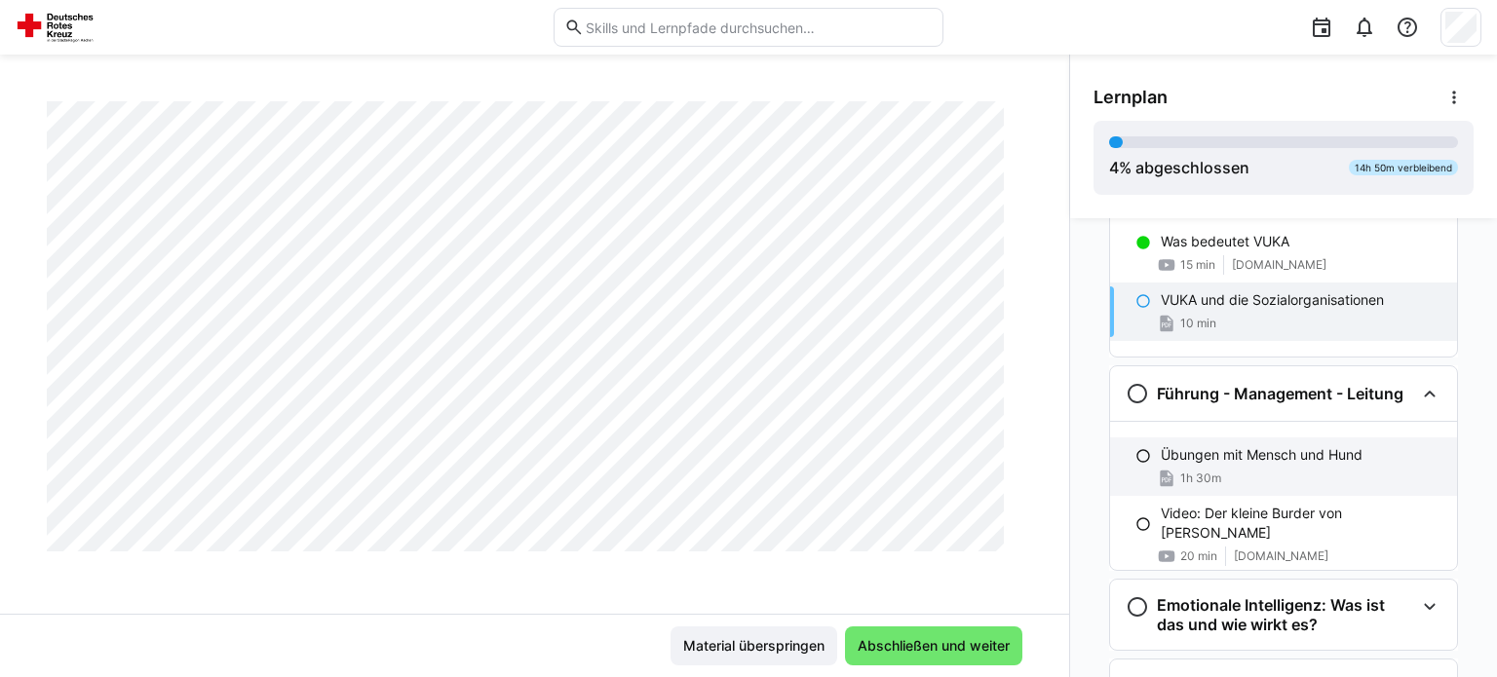
click at [1210, 457] on p "Übungen mit Mensch und Hund" at bounding box center [1262, 454] width 202 height 19
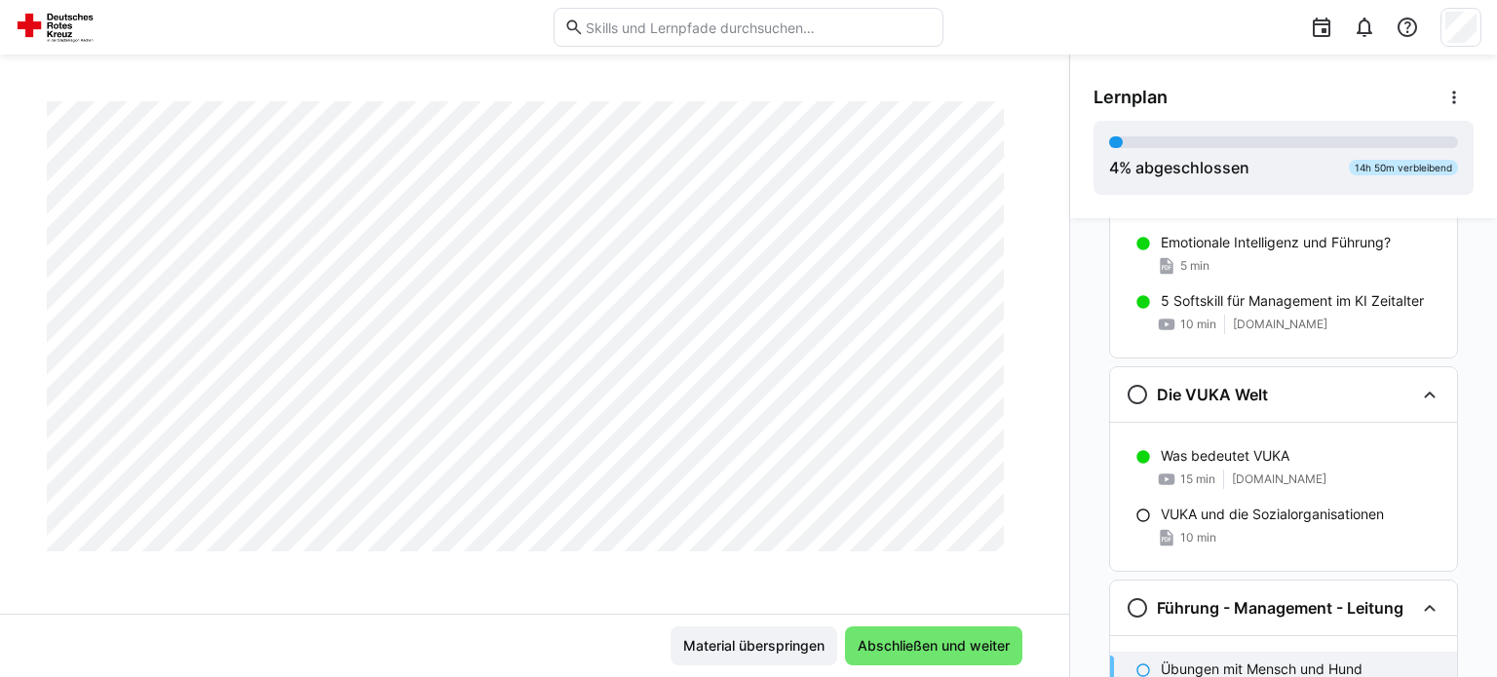
scroll to position [300, 0]
click at [1193, 521] on p "VUKA und die Sozialorganisationen" at bounding box center [1272, 516] width 223 height 19
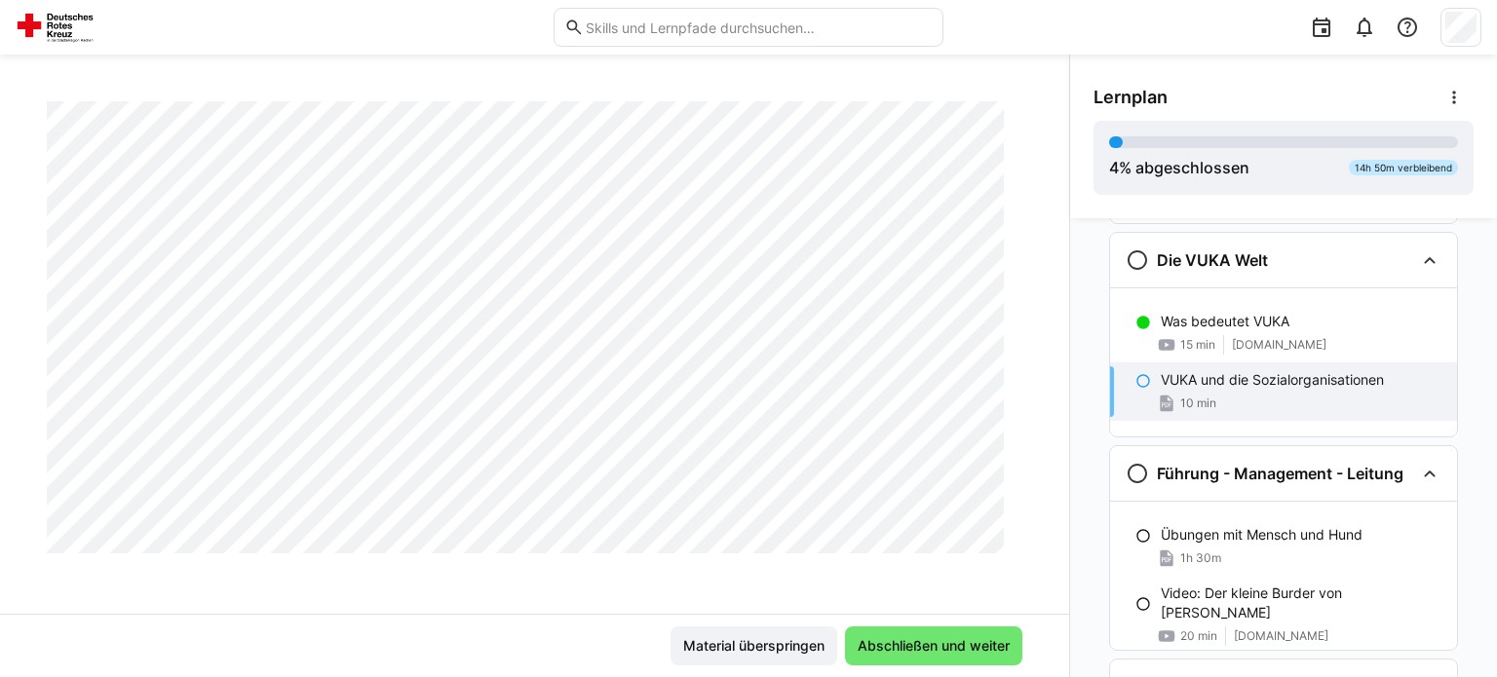
scroll to position [449, 0]
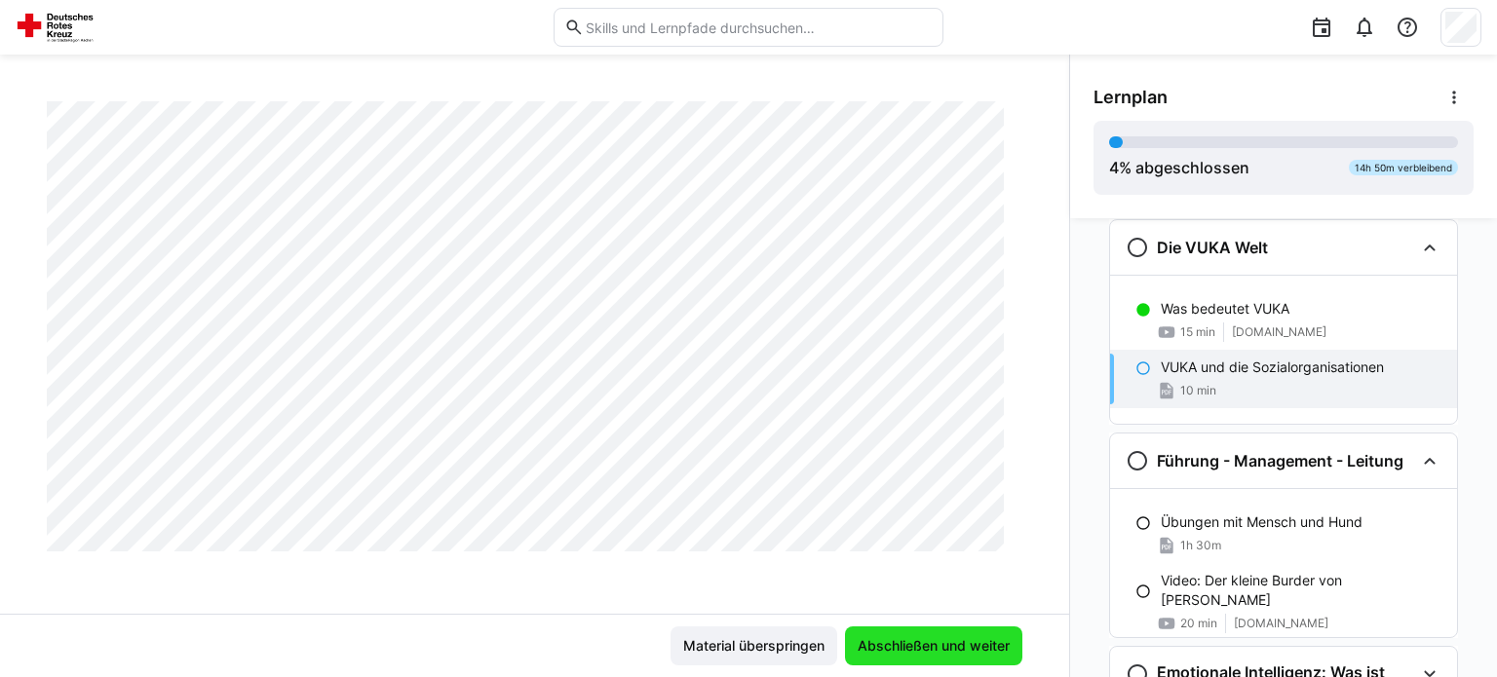
click at [897, 652] on span "Abschließen und weiter" at bounding box center [934, 645] width 158 height 19
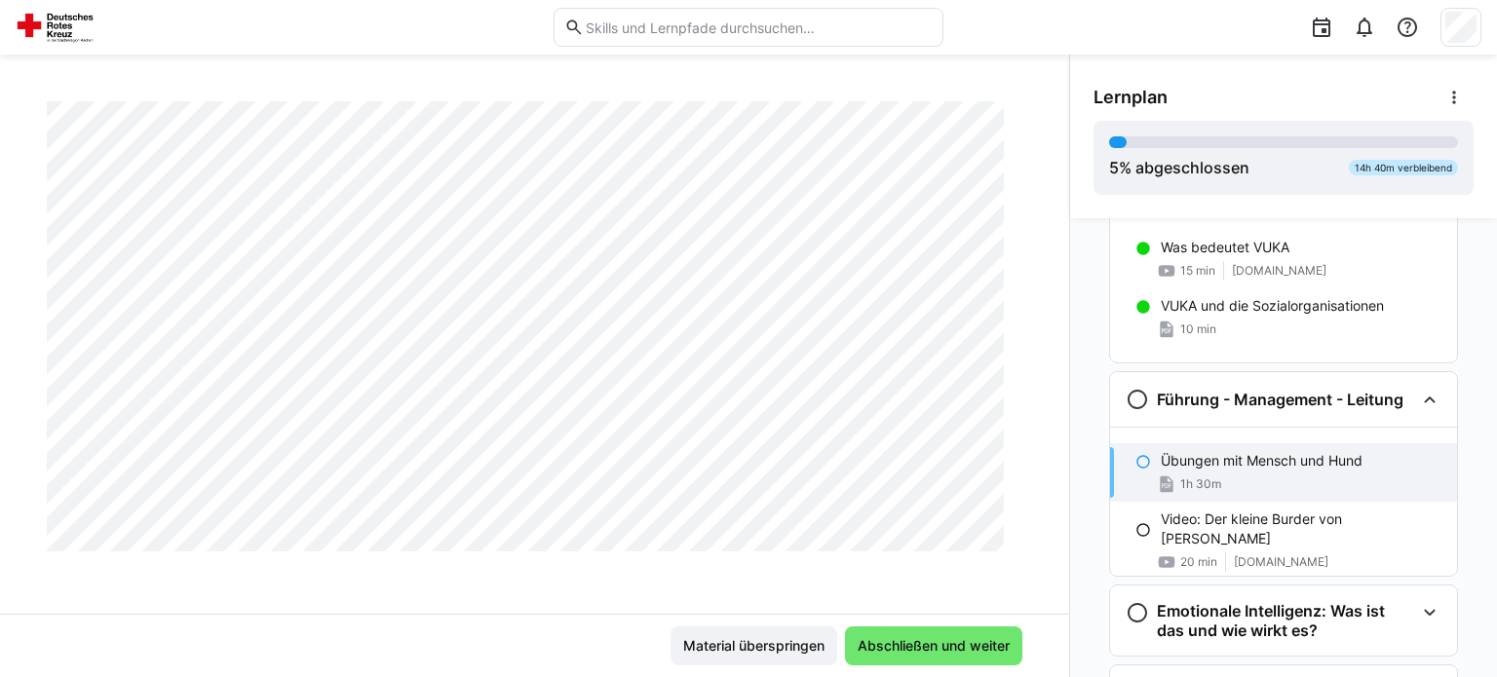
scroll to position [511, 0]
click at [901, 639] on span "Abschließen und weiter" at bounding box center [934, 645] width 158 height 19
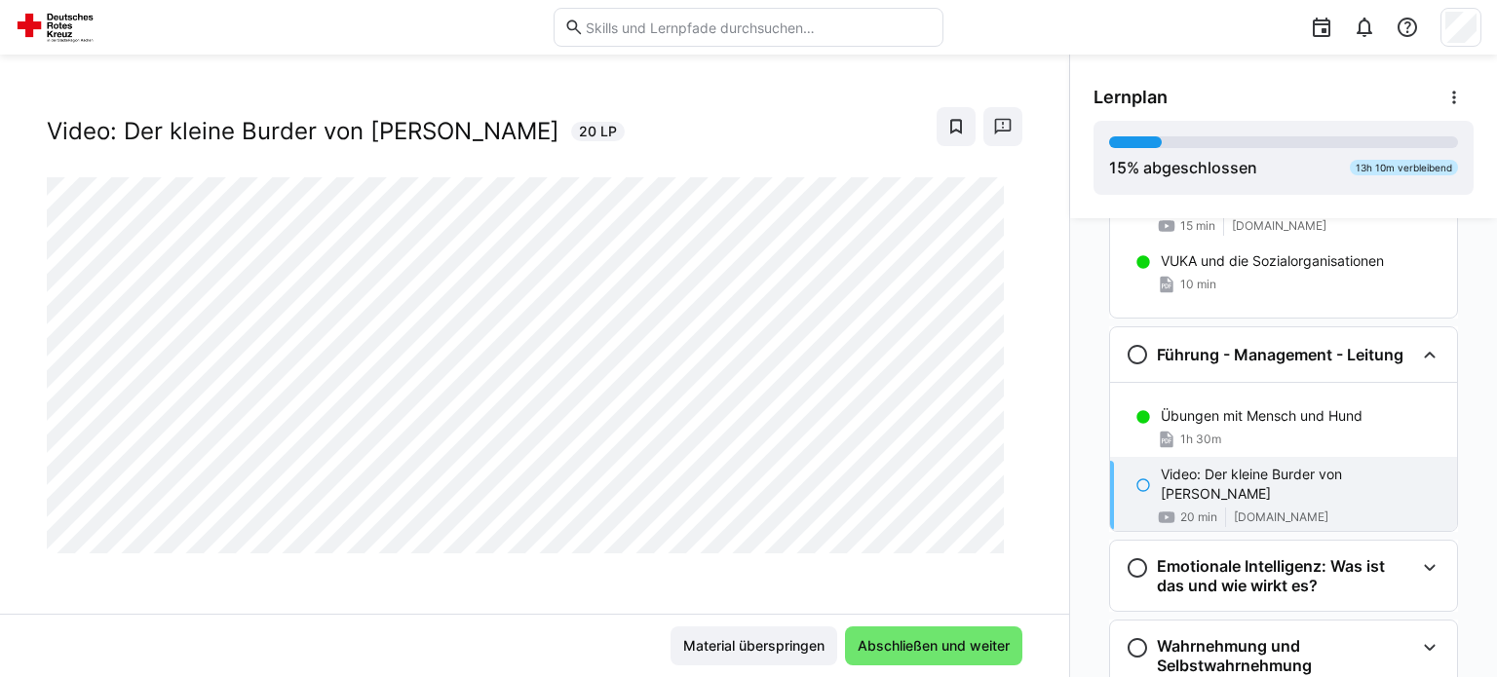
scroll to position [593, 0]
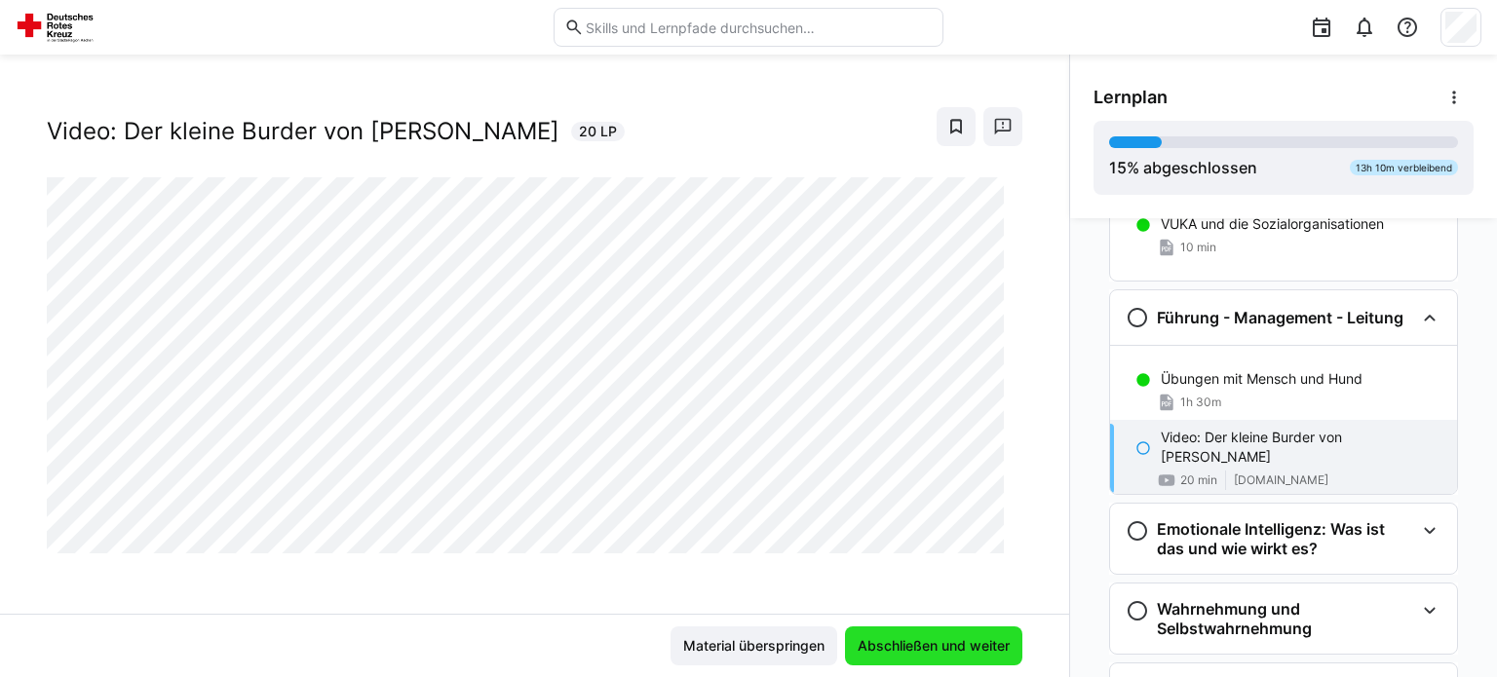
click at [941, 640] on span "Abschließen und weiter" at bounding box center [934, 645] width 158 height 19
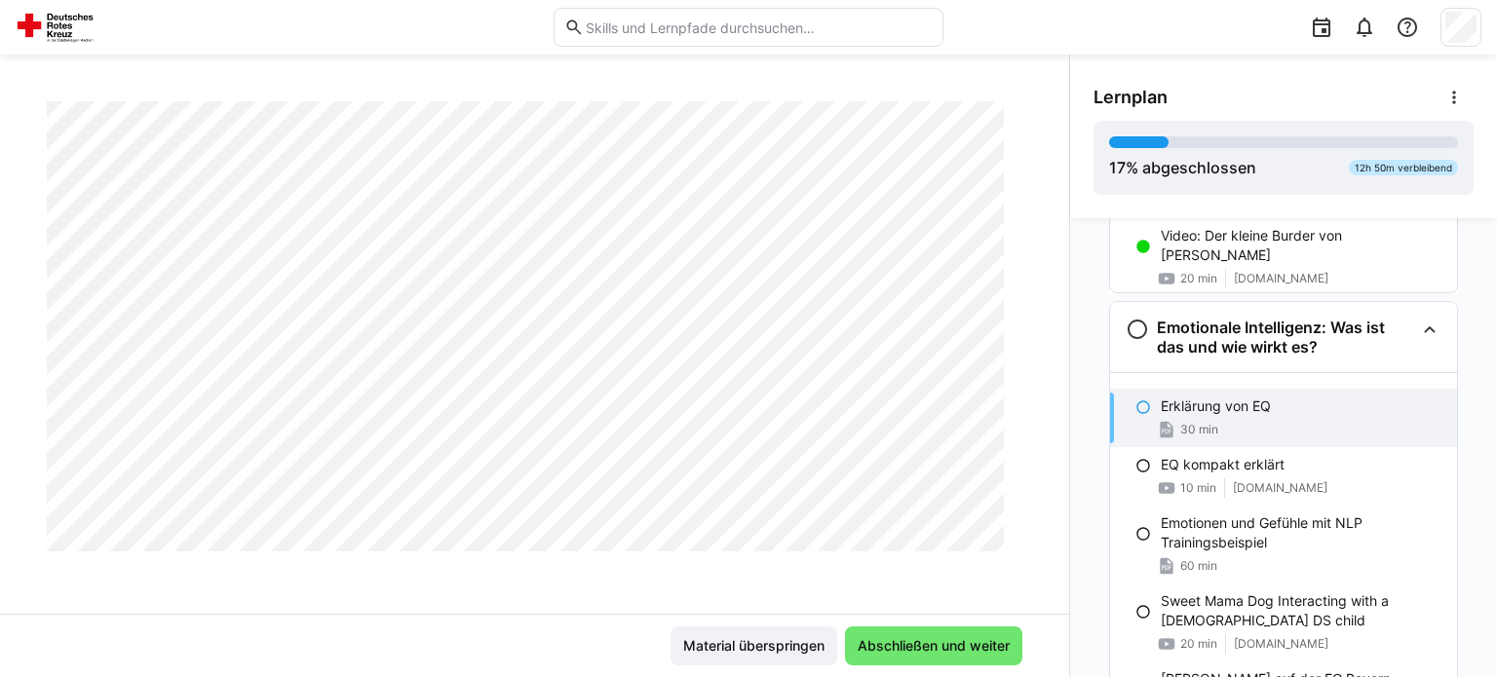
scroll to position [2265, 0]
